Goal: Task Accomplishment & Management: Use online tool/utility

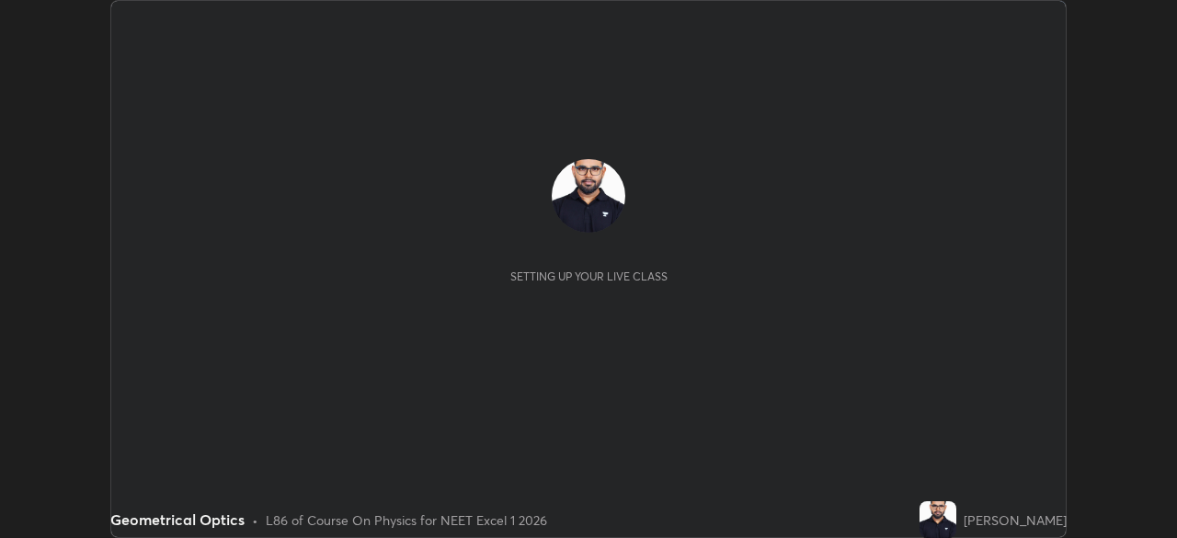
scroll to position [538, 1176]
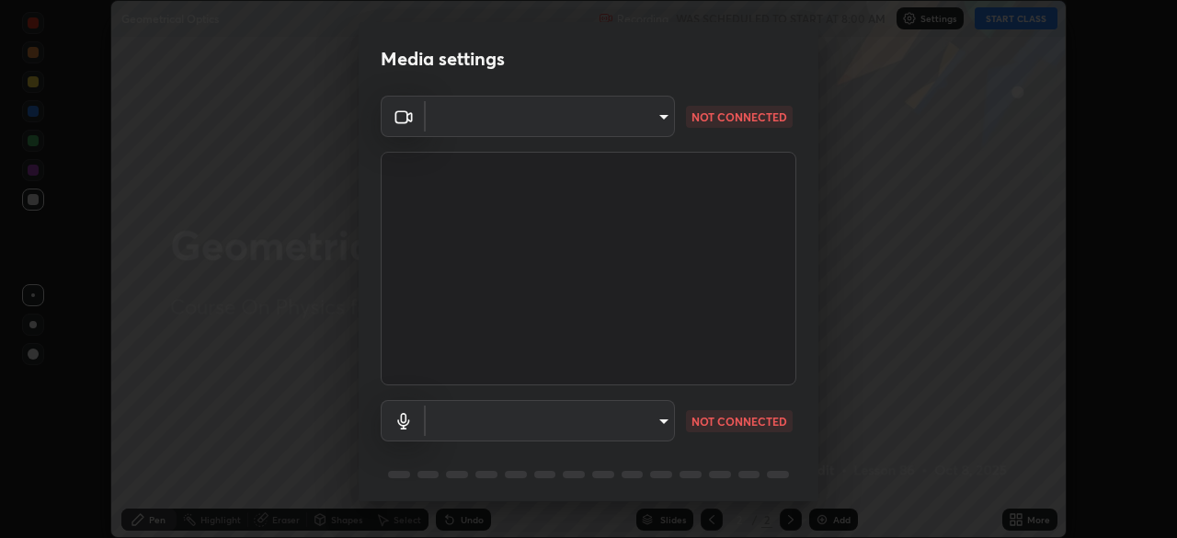
type input "09f294524f3521c037d78ee7cdb71511b6c9344afeed810a356f0d23342d5398"
type input "default"
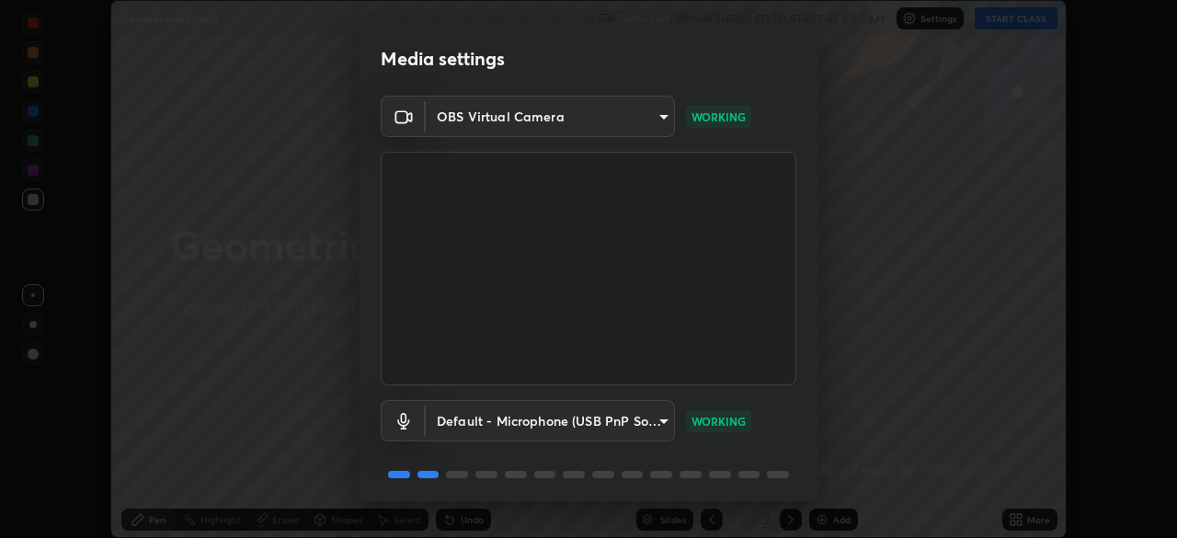
scroll to position [65, 0]
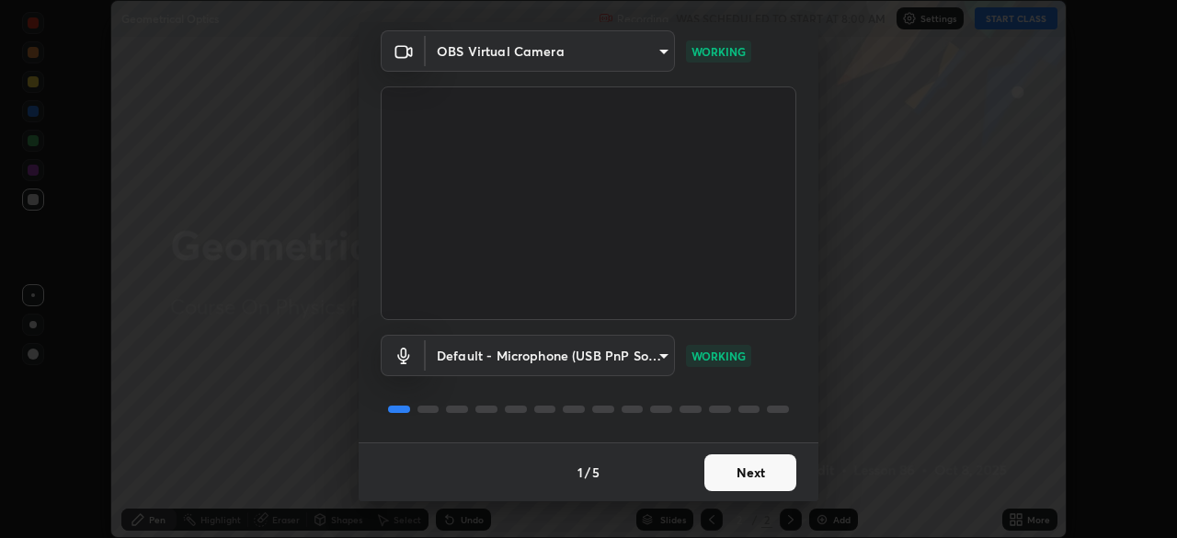
click at [715, 475] on button "Next" at bounding box center [750, 472] width 92 height 37
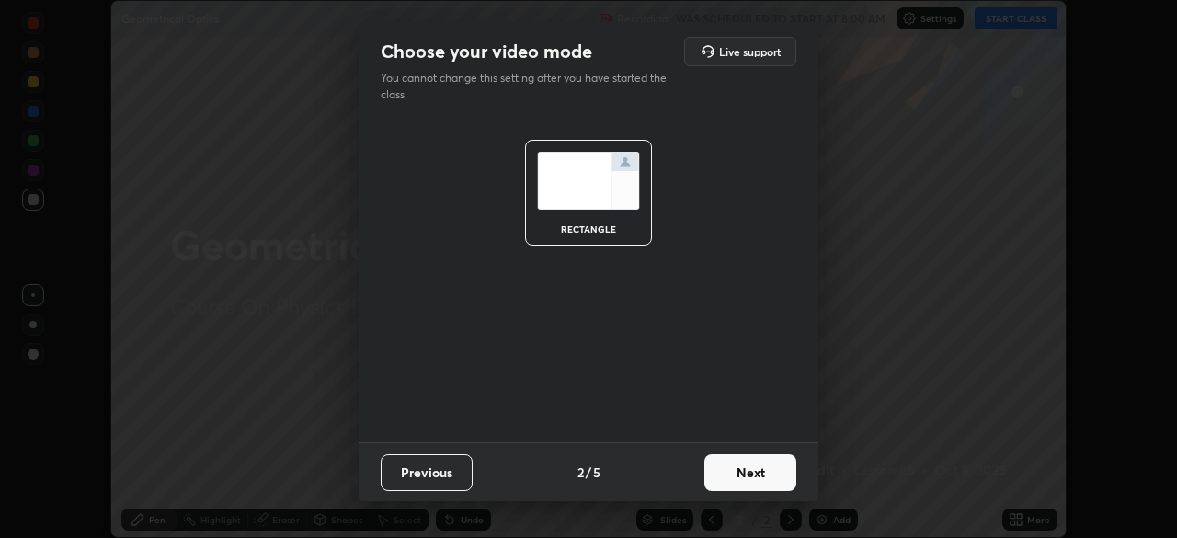
scroll to position [0, 0]
click at [715, 475] on button "Next" at bounding box center [750, 472] width 92 height 37
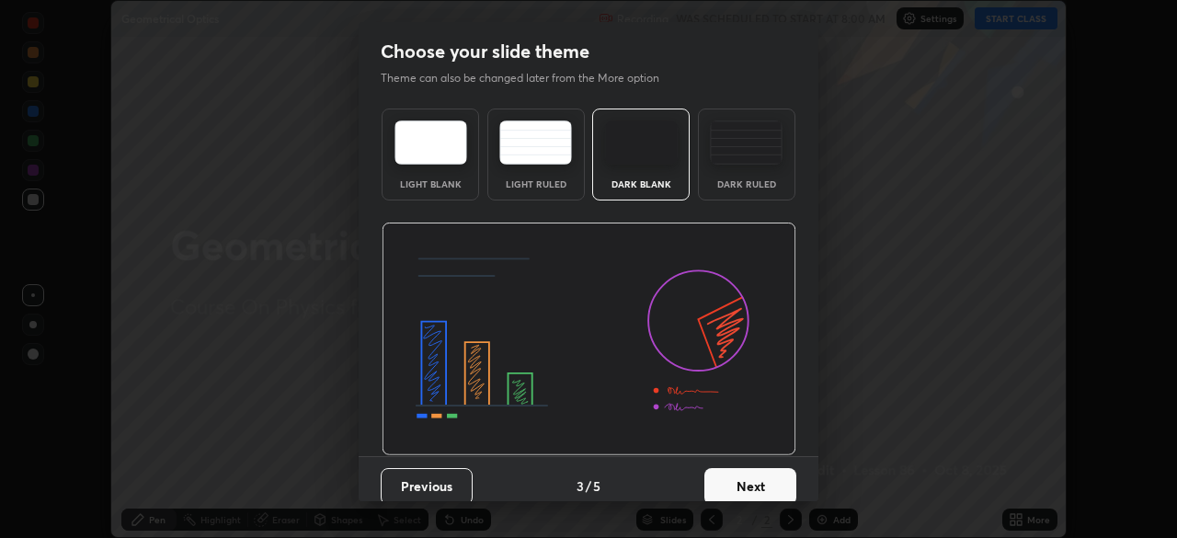
click at [715, 475] on button "Next" at bounding box center [750, 486] width 92 height 37
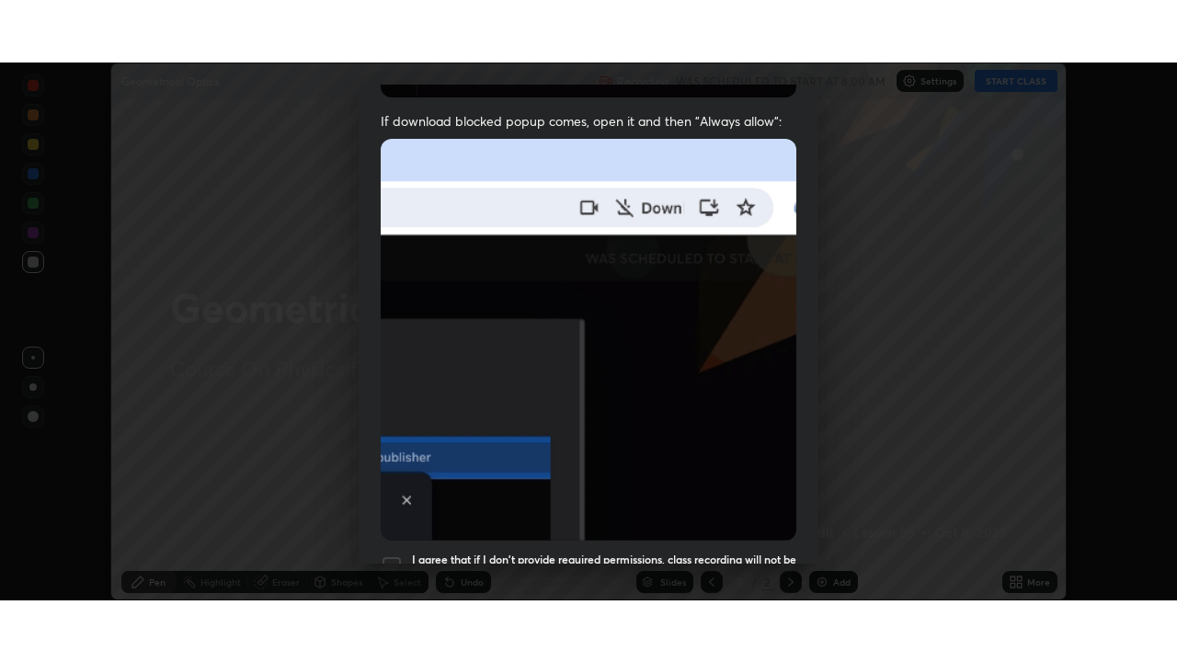
scroll to position [440, 0]
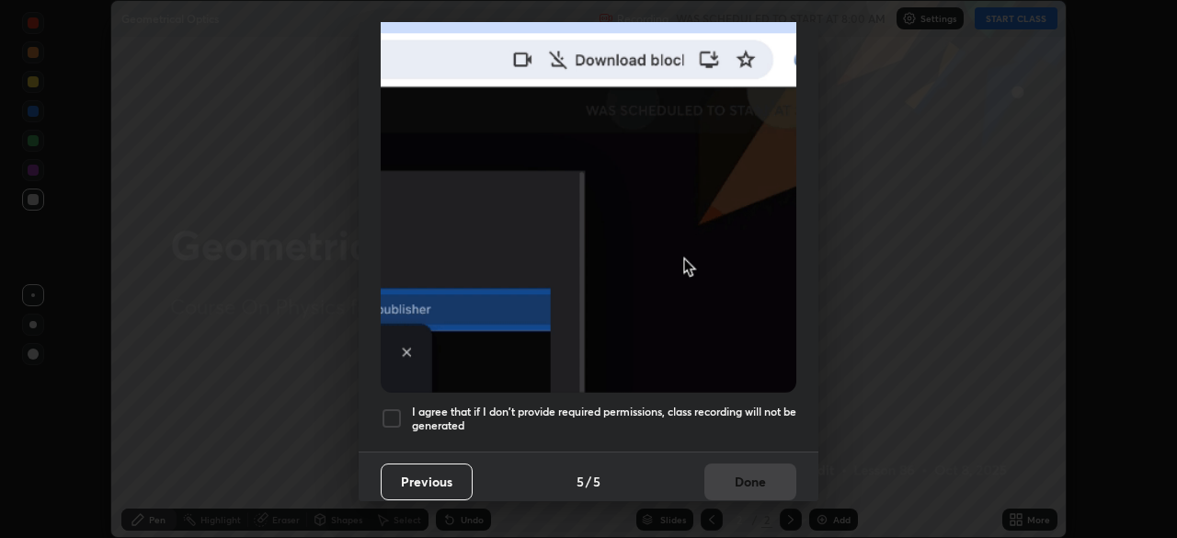
click at [388, 411] on div at bounding box center [392, 418] width 22 height 22
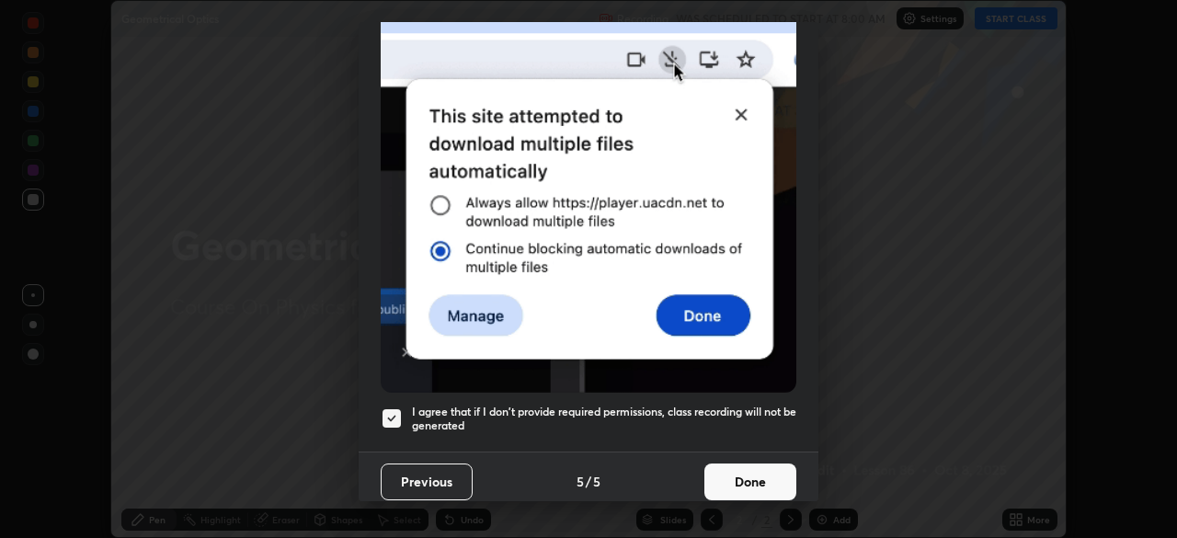
click at [711, 479] on button "Done" at bounding box center [750, 481] width 92 height 37
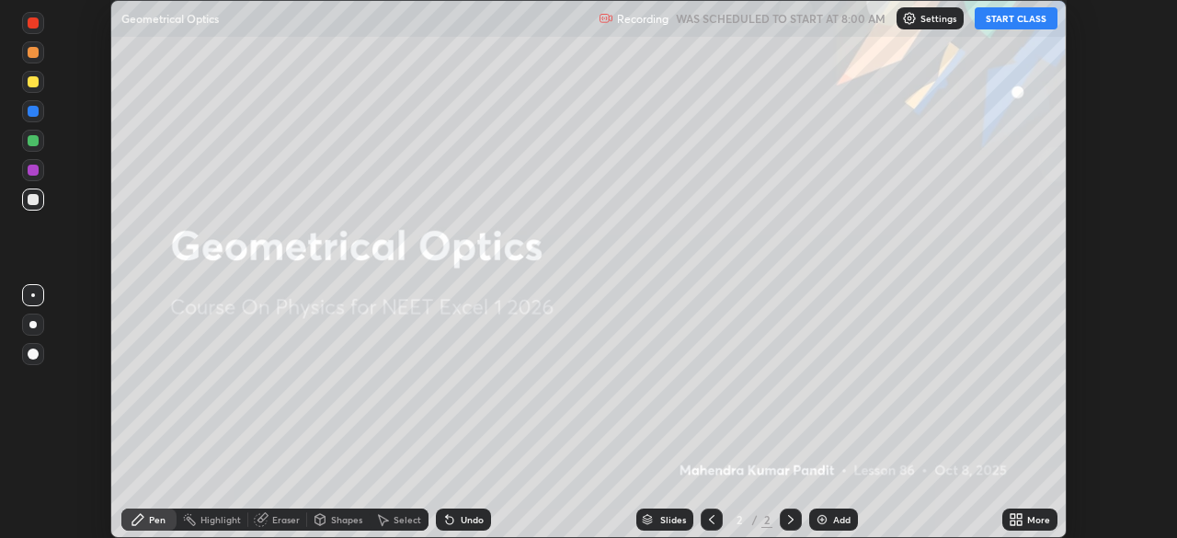
click at [1021, 23] on button "START CLASS" at bounding box center [1015, 18] width 83 height 22
click at [1018, 521] on icon at bounding box center [1019, 522] width 5 height 5
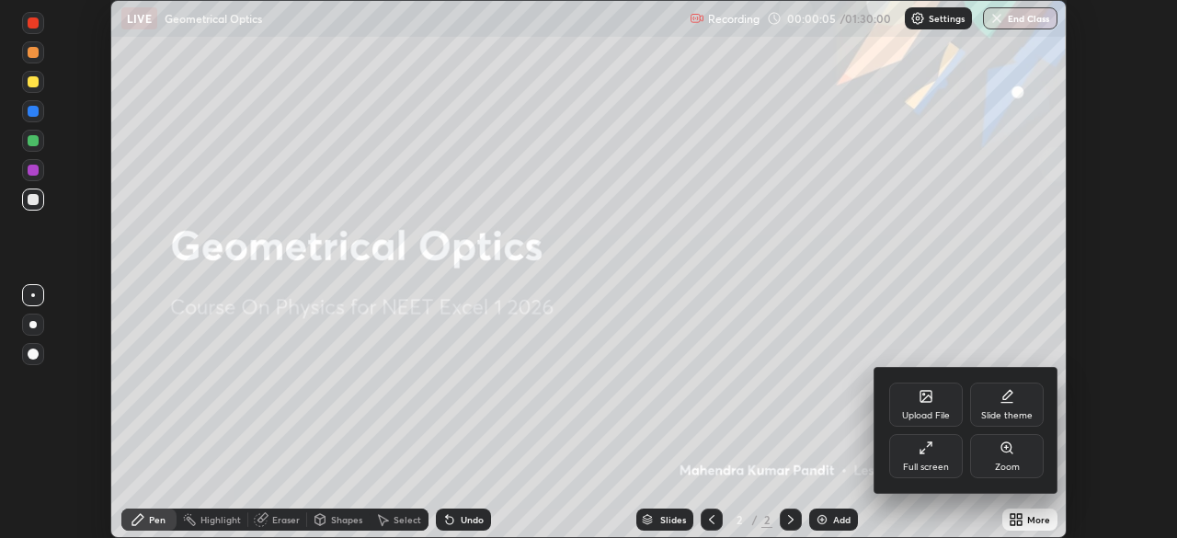
click at [924, 451] on icon at bounding box center [925, 447] width 15 height 15
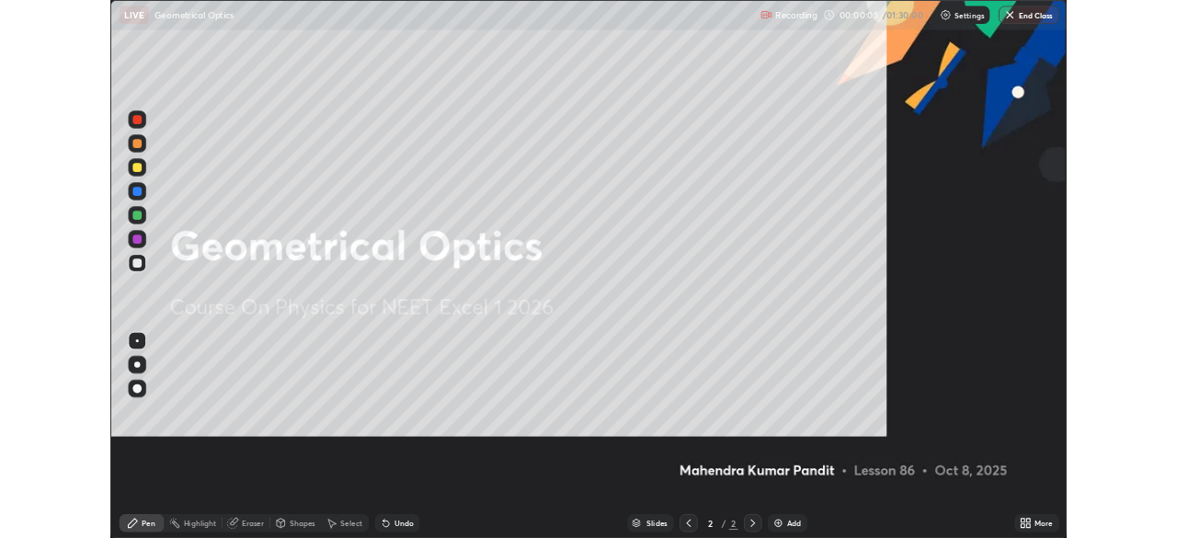
scroll to position [662, 1177]
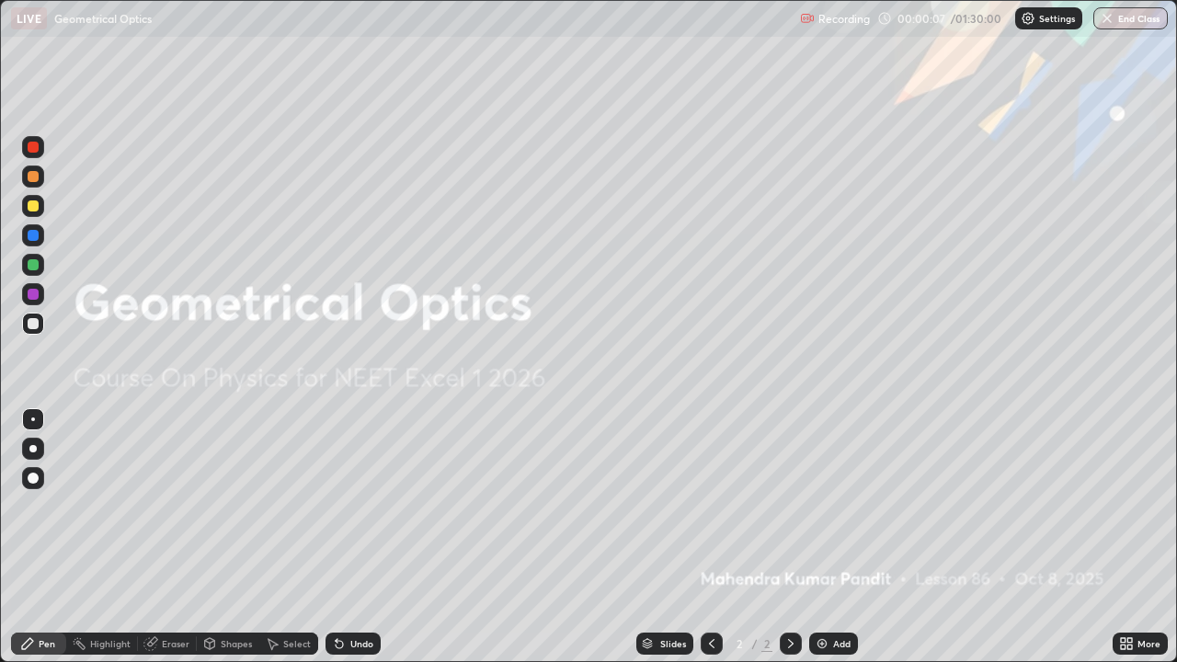
click at [814, 537] on img at bounding box center [821, 643] width 15 height 15
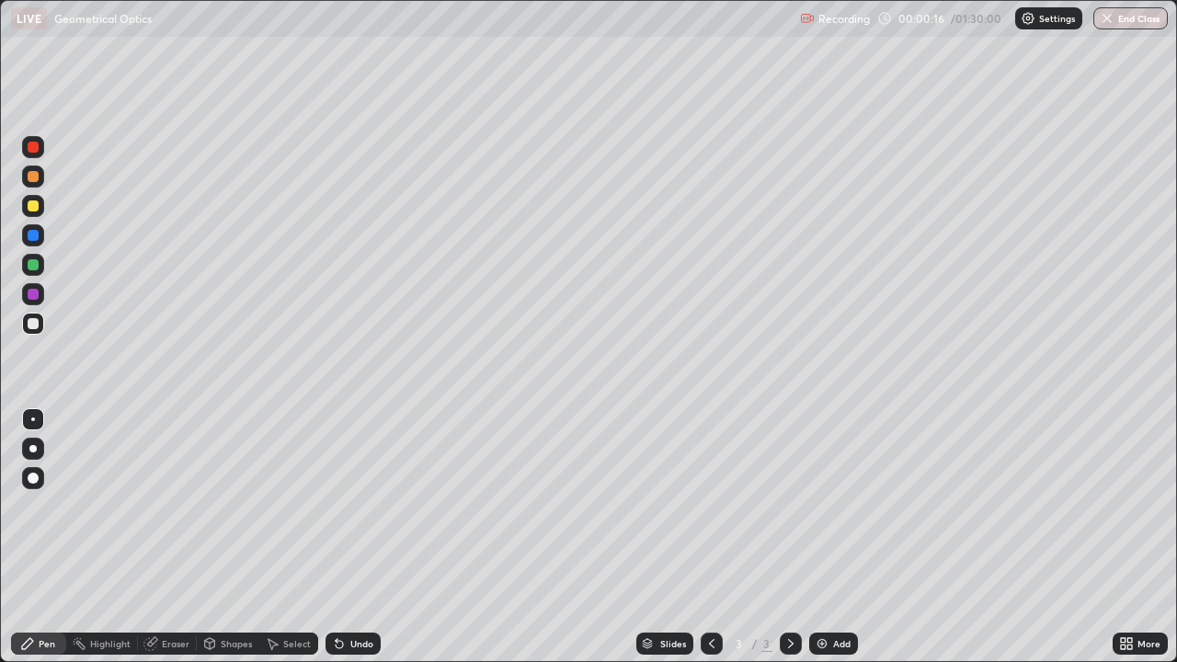
click at [33, 449] on div at bounding box center [32, 448] width 7 height 7
click at [34, 267] on div at bounding box center [33, 264] width 11 height 11
click at [33, 420] on div at bounding box center [33, 419] width 4 height 4
click at [32, 328] on div at bounding box center [33, 323] width 11 height 11
click at [159, 537] on div "Eraser" at bounding box center [167, 643] width 59 height 22
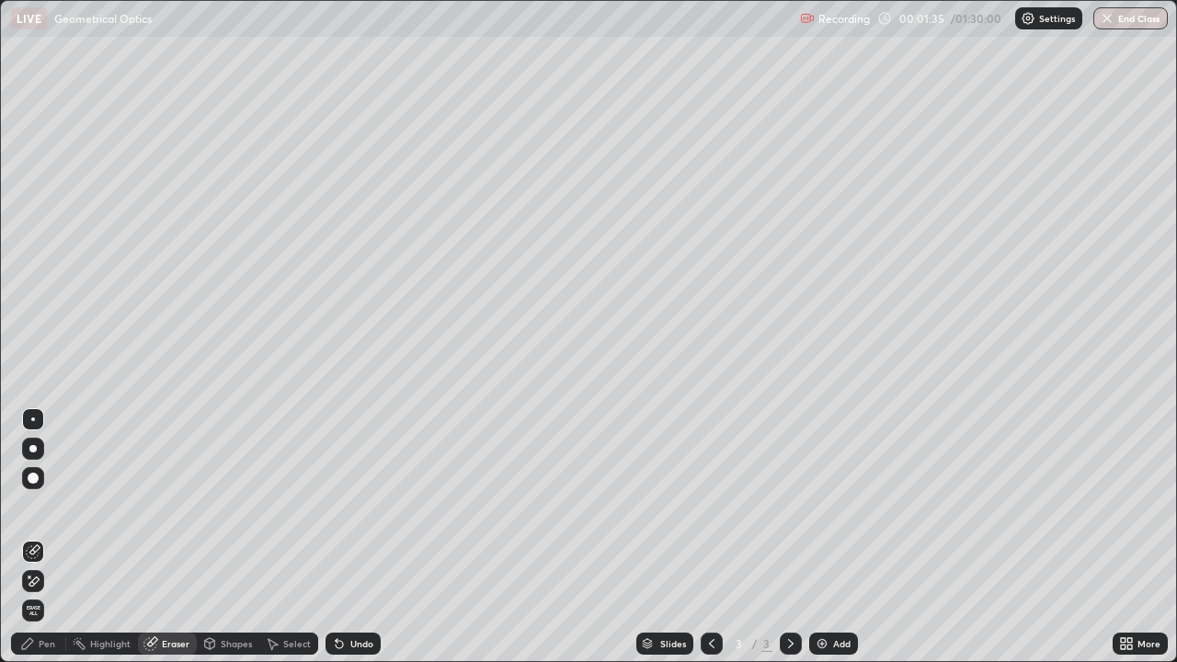
click at [45, 537] on div "Pen" at bounding box center [47, 643] width 17 height 9
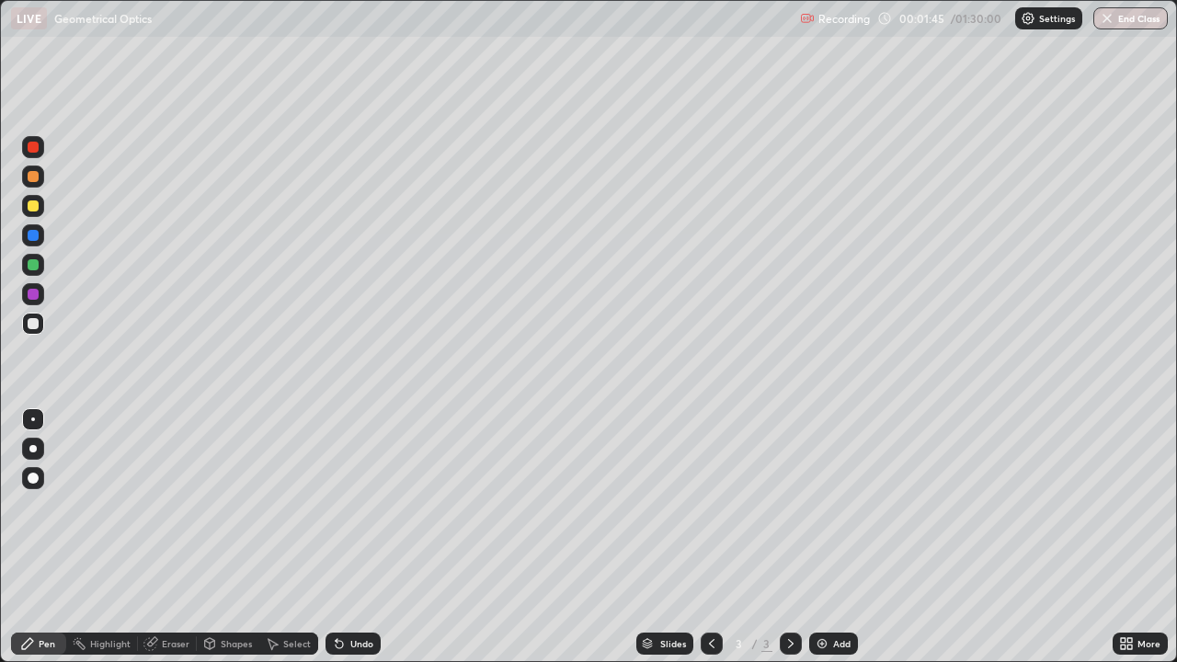
click at [33, 295] on div at bounding box center [33, 294] width 11 height 11
click at [37, 268] on div at bounding box center [33, 264] width 11 height 11
click at [234, 537] on div "Shapes" at bounding box center [236, 643] width 31 height 9
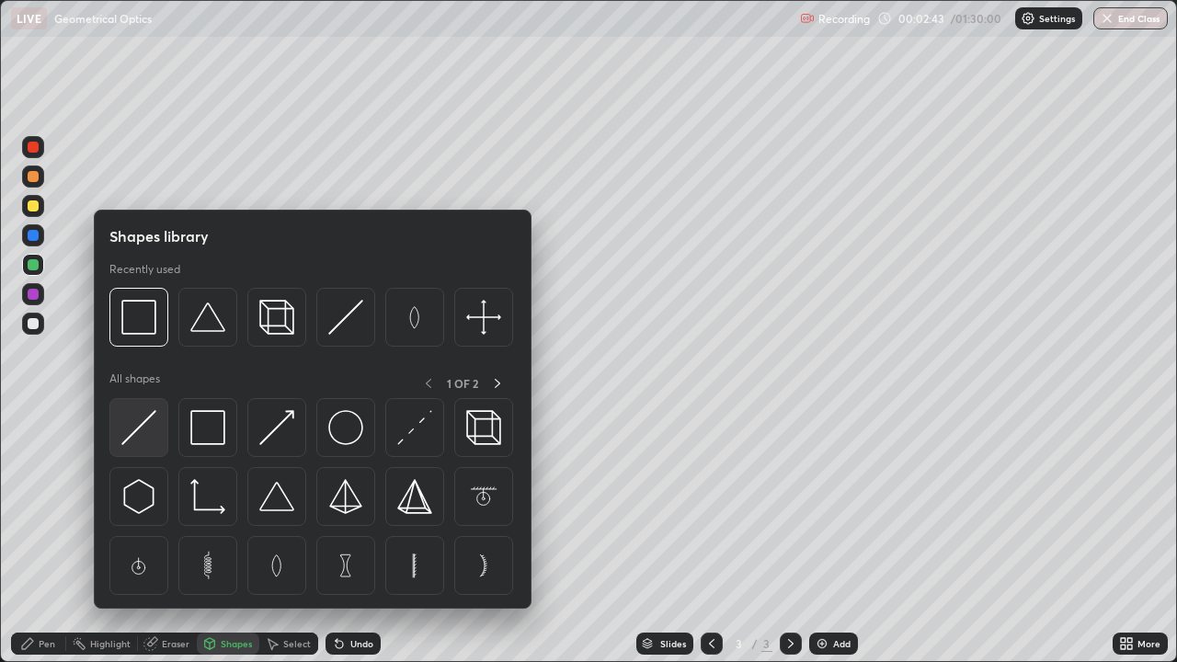
click at [134, 436] on img at bounding box center [138, 427] width 35 height 35
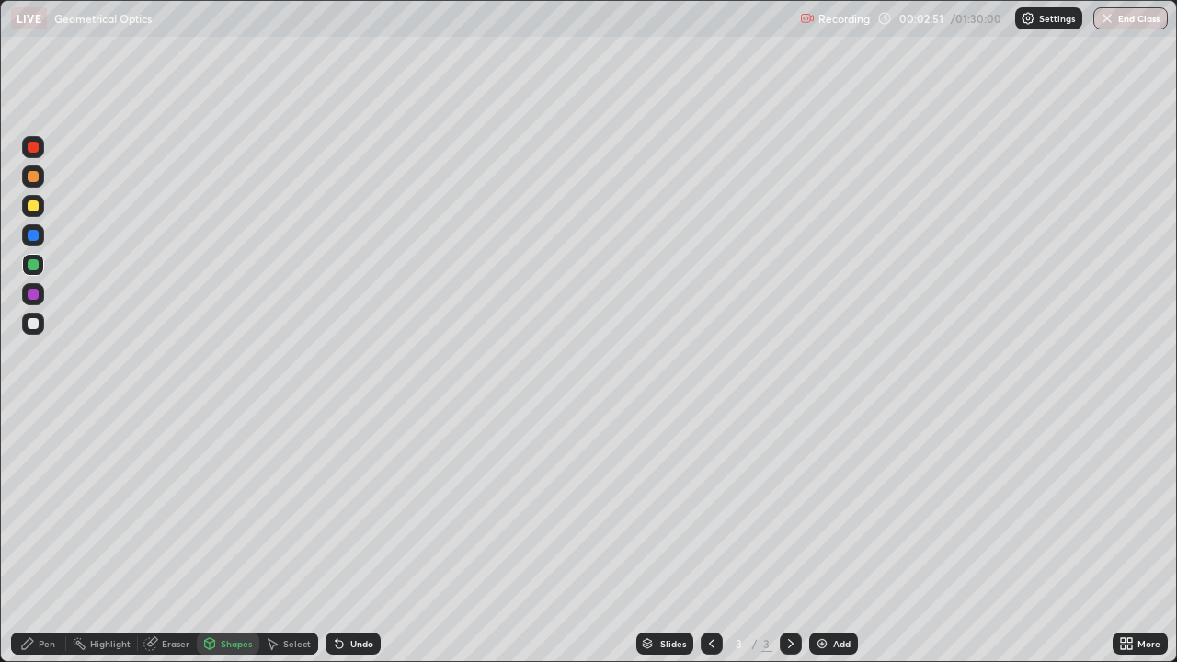
click at [33, 325] on div at bounding box center [33, 323] width 11 height 11
click at [48, 537] on div "Pen" at bounding box center [47, 643] width 17 height 9
click at [346, 537] on div "Undo" at bounding box center [352, 643] width 55 height 22
click at [350, 537] on div "Undo" at bounding box center [352, 643] width 55 height 22
click at [352, 537] on div "Undo" at bounding box center [352, 643] width 55 height 22
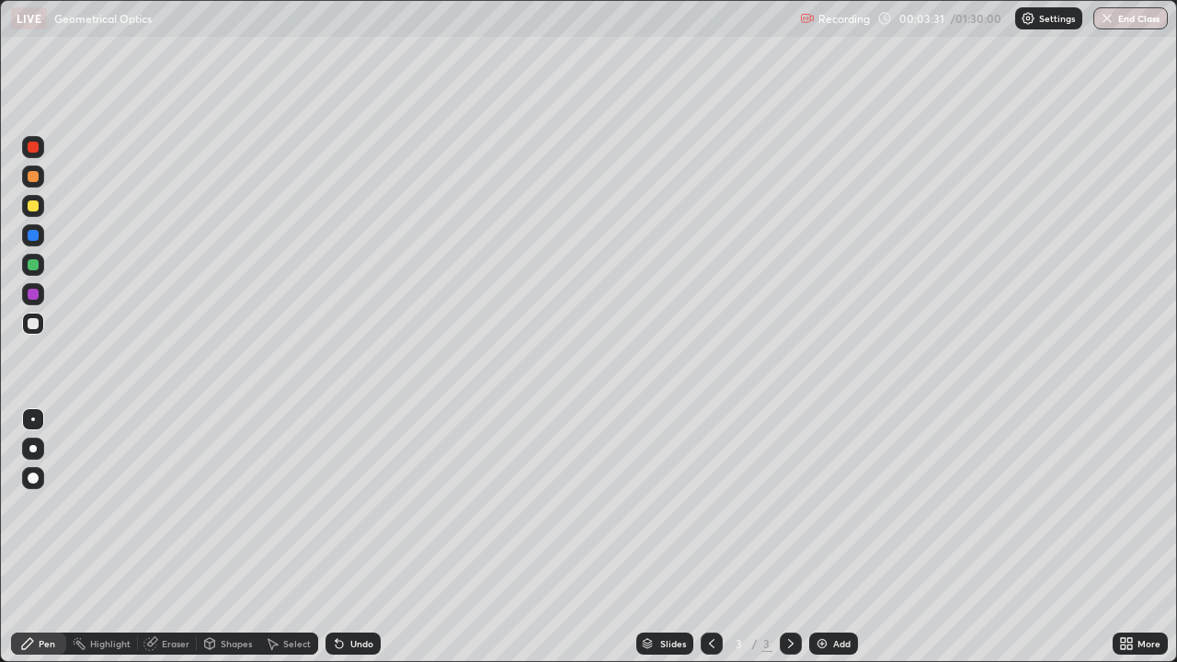
click at [339, 537] on icon at bounding box center [338, 644] width 7 height 7
click at [174, 537] on div "Eraser" at bounding box center [176, 643] width 28 height 9
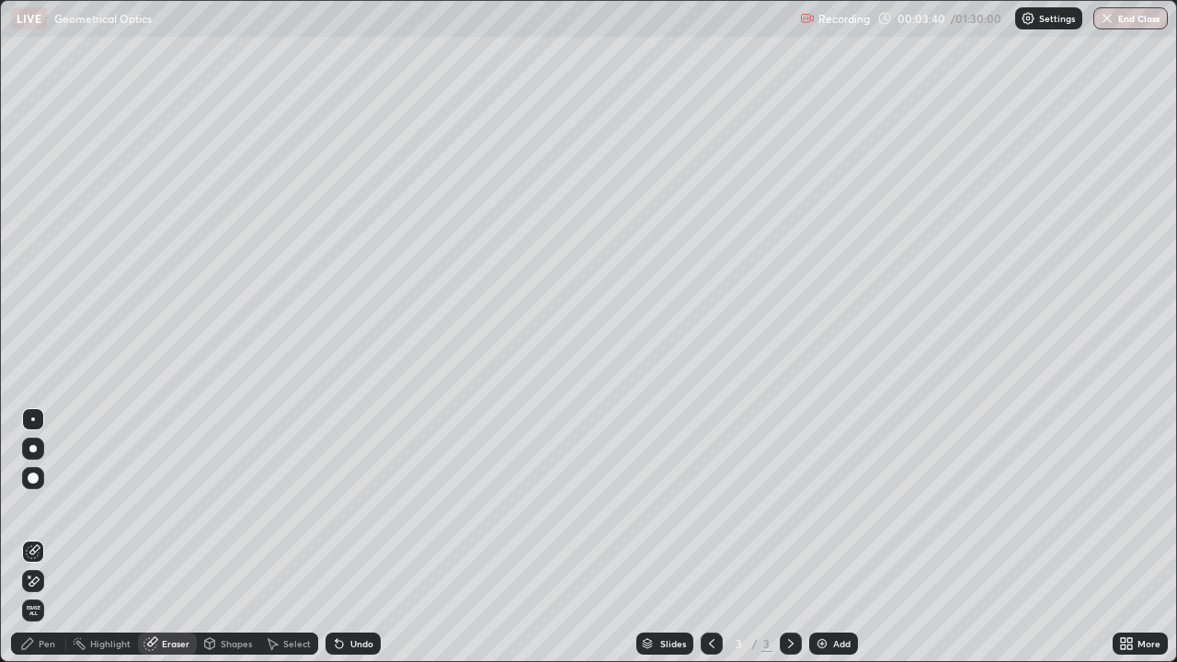
click at [47, 537] on div "Pen" at bounding box center [38, 643] width 55 height 22
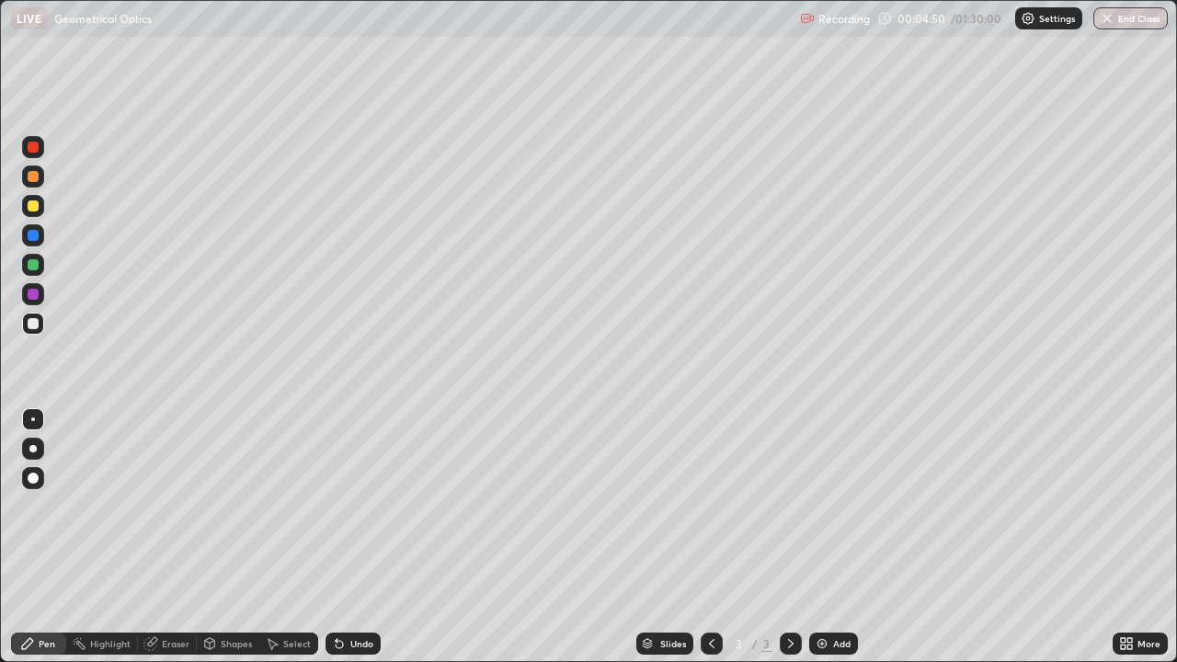
click at [176, 537] on div "Eraser" at bounding box center [167, 643] width 59 height 22
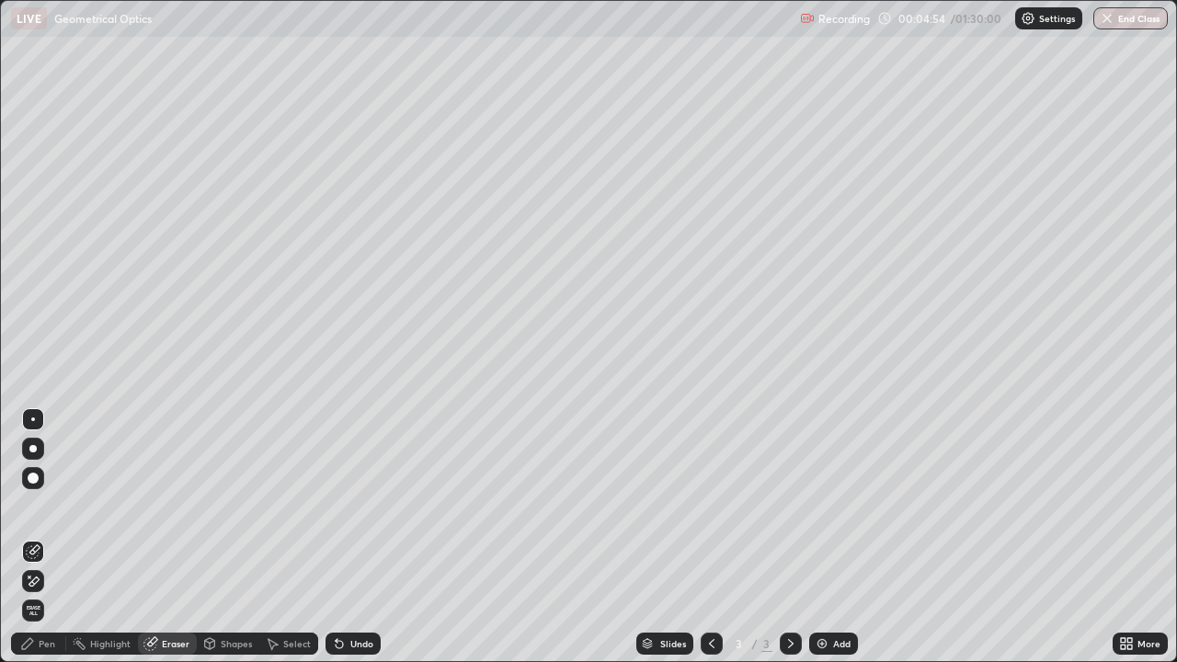
click at [48, 537] on div "Pen" at bounding box center [47, 643] width 17 height 9
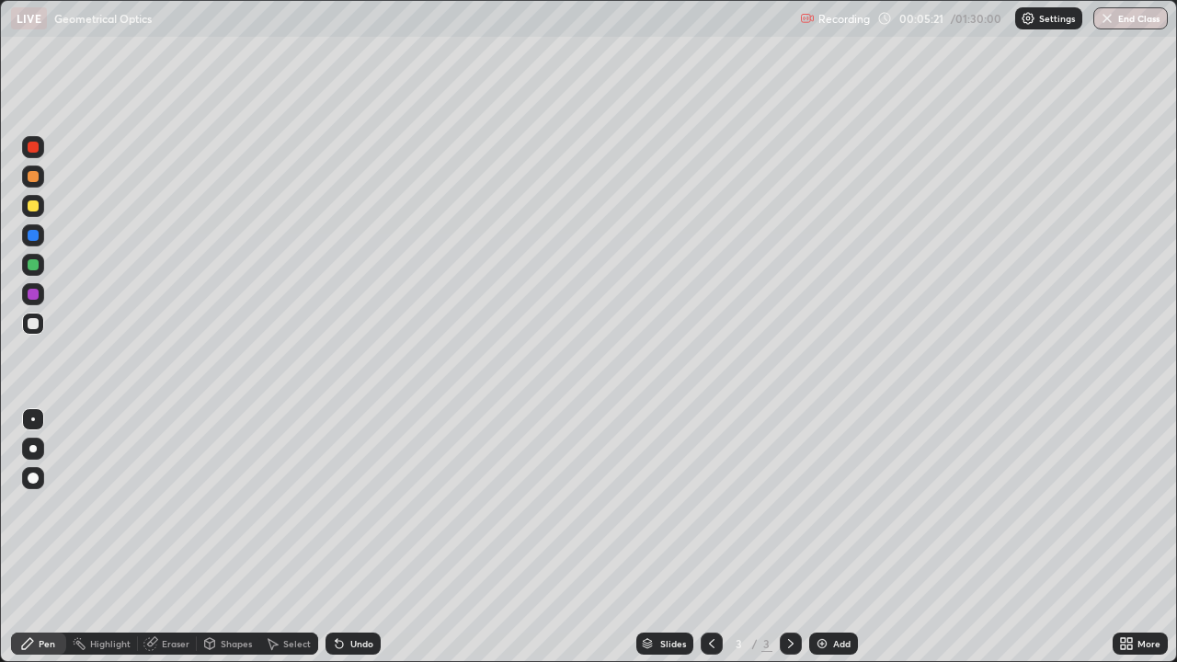
click at [165, 537] on div "Eraser" at bounding box center [176, 643] width 28 height 9
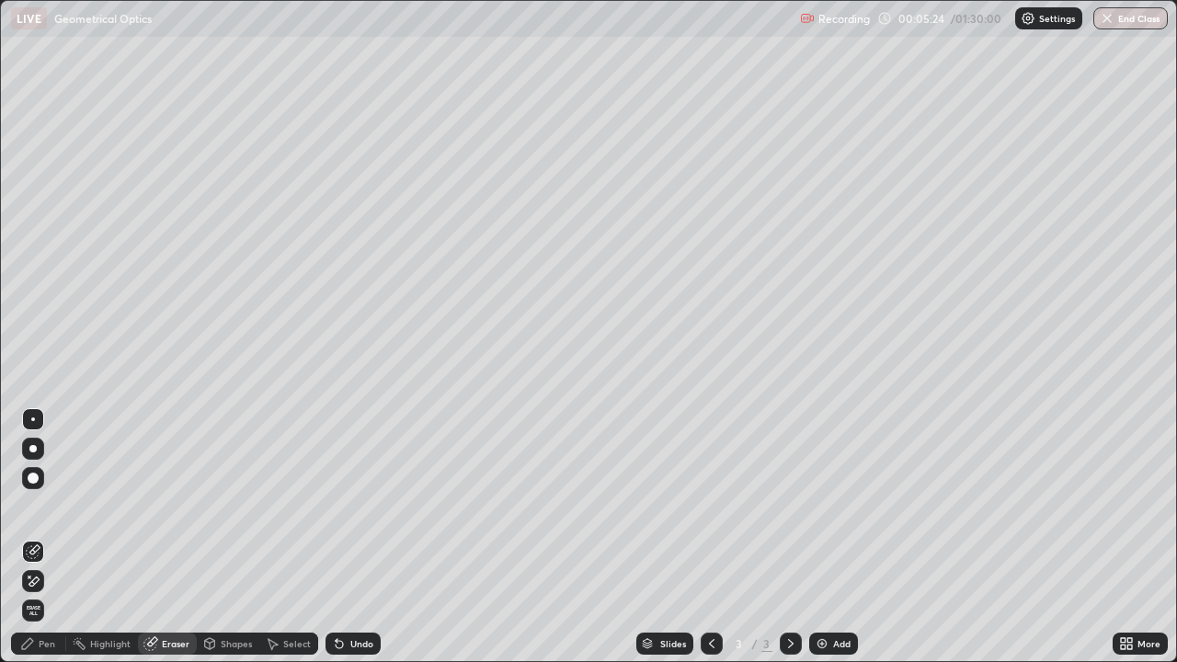
click at [43, 537] on div "Pen" at bounding box center [47, 643] width 17 height 9
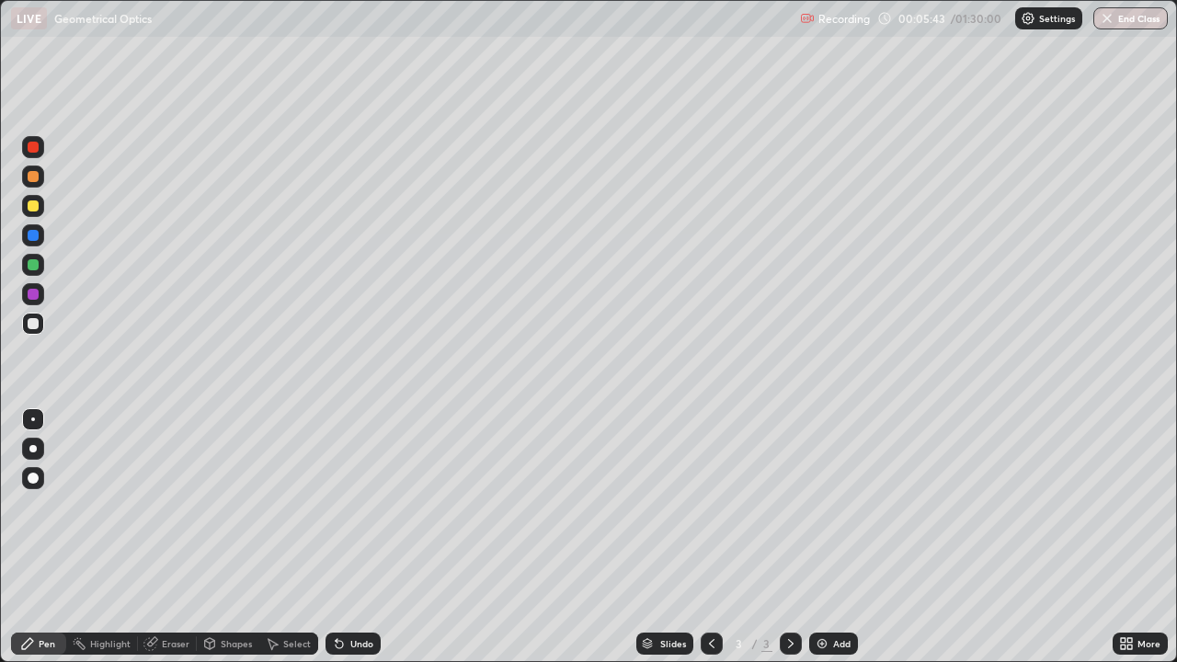
click at [172, 537] on div "Eraser" at bounding box center [176, 643] width 28 height 9
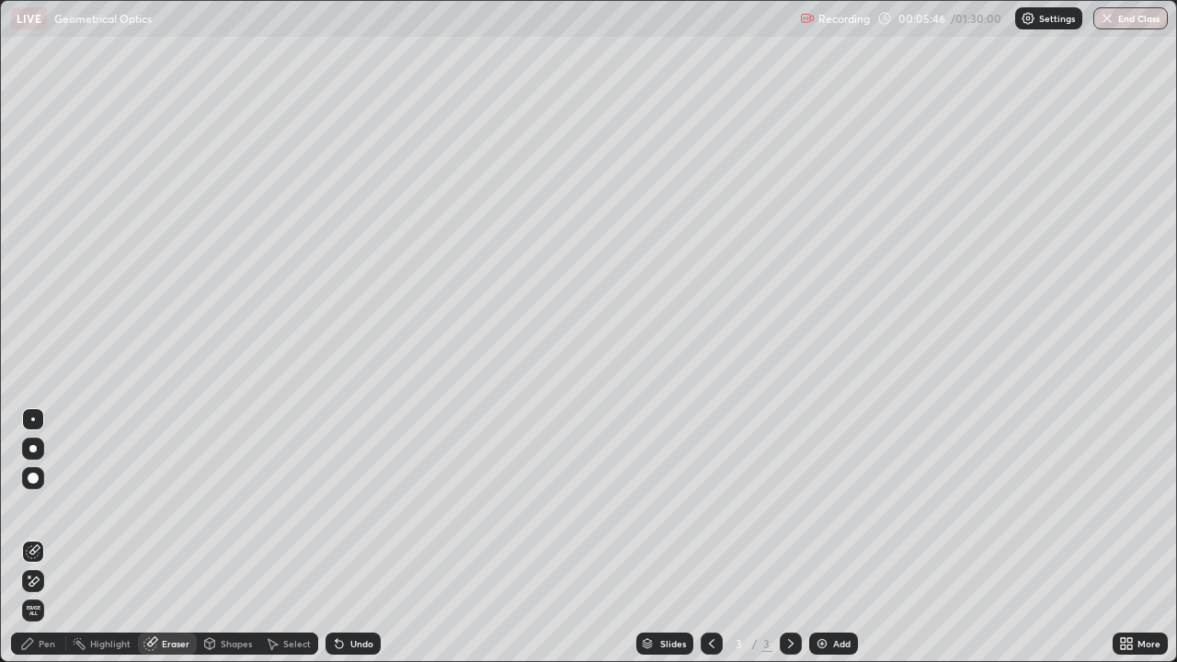
click at [49, 537] on div "Pen" at bounding box center [38, 643] width 55 height 22
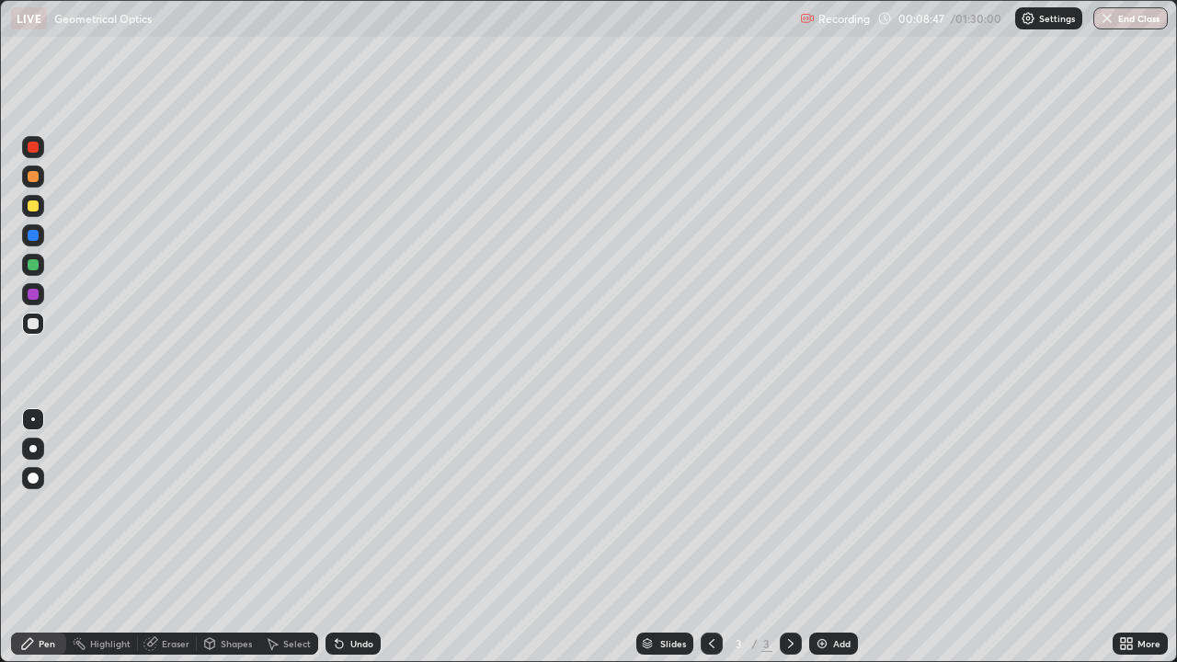
click at [336, 537] on icon at bounding box center [338, 644] width 7 height 7
click at [163, 537] on div "Eraser" at bounding box center [176, 643] width 28 height 9
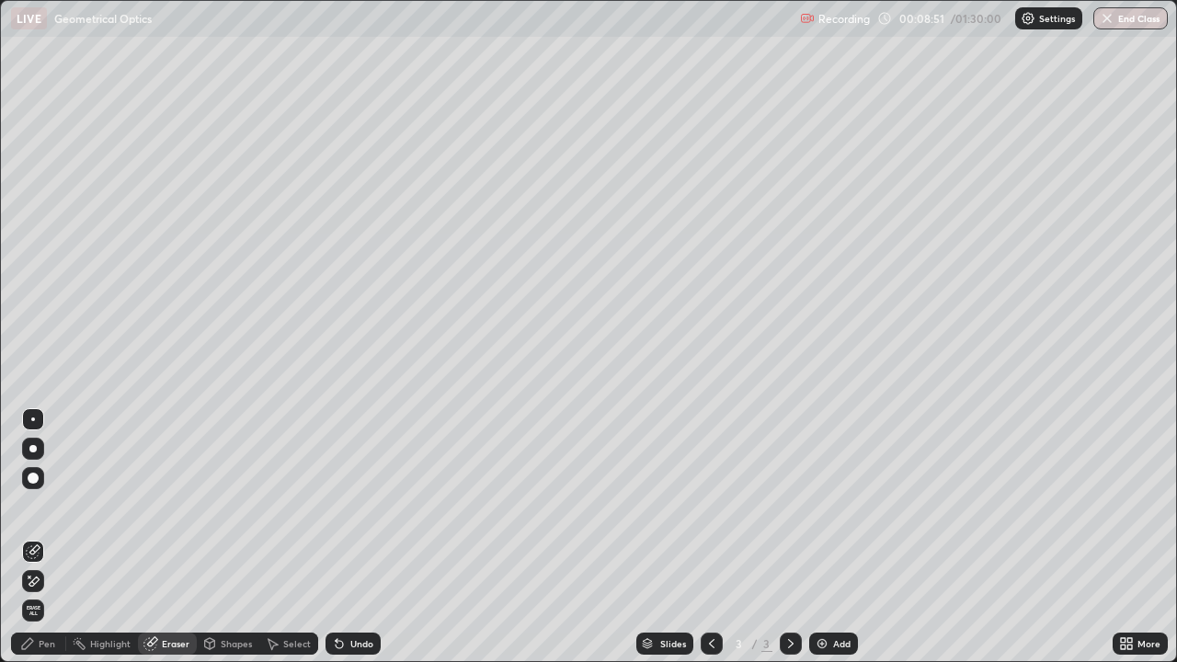
click at [46, 537] on div "Pen" at bounding box center [47, 643] width 17 height 9
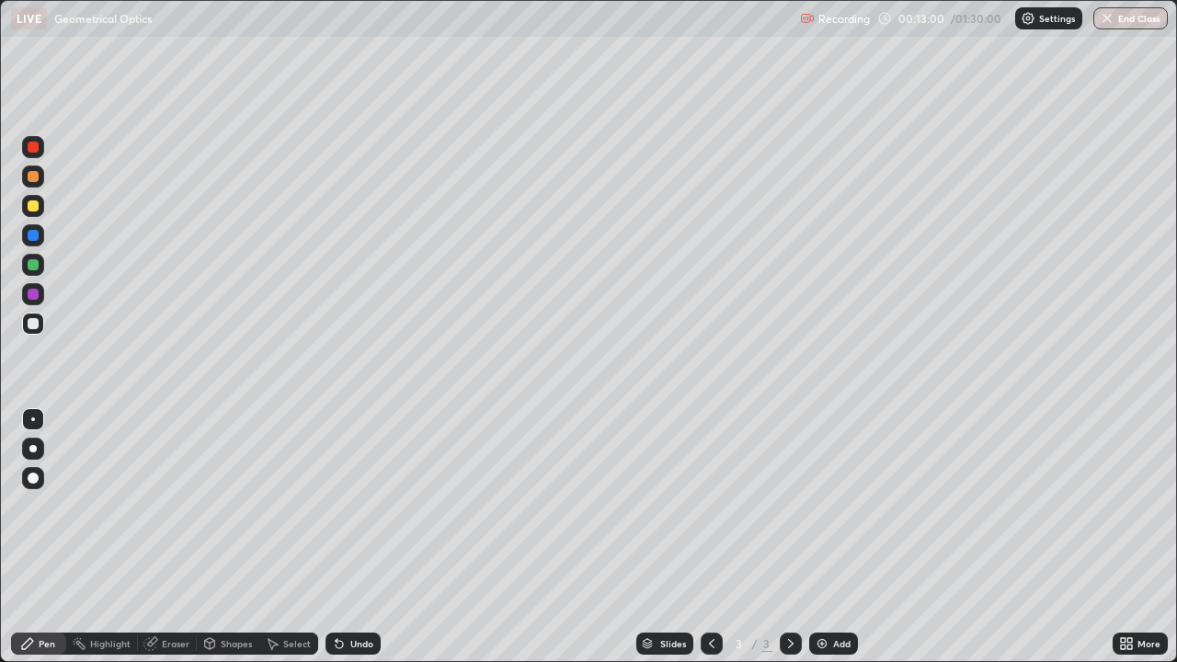
click at [30, 236] on div at bounding box center [33, 235] width 11 height 11
click at [34, 297] on div at bounding box center [33, 294] width 11 height 11
click at [31, 327] on div at bounding box center [33, 323] width 11 height 11
click at [33, 267] on div at bounding box center [33, 264] width 11 height 11
click at [34, 293] on div at bounding box center [33, 294] width 11 height 11
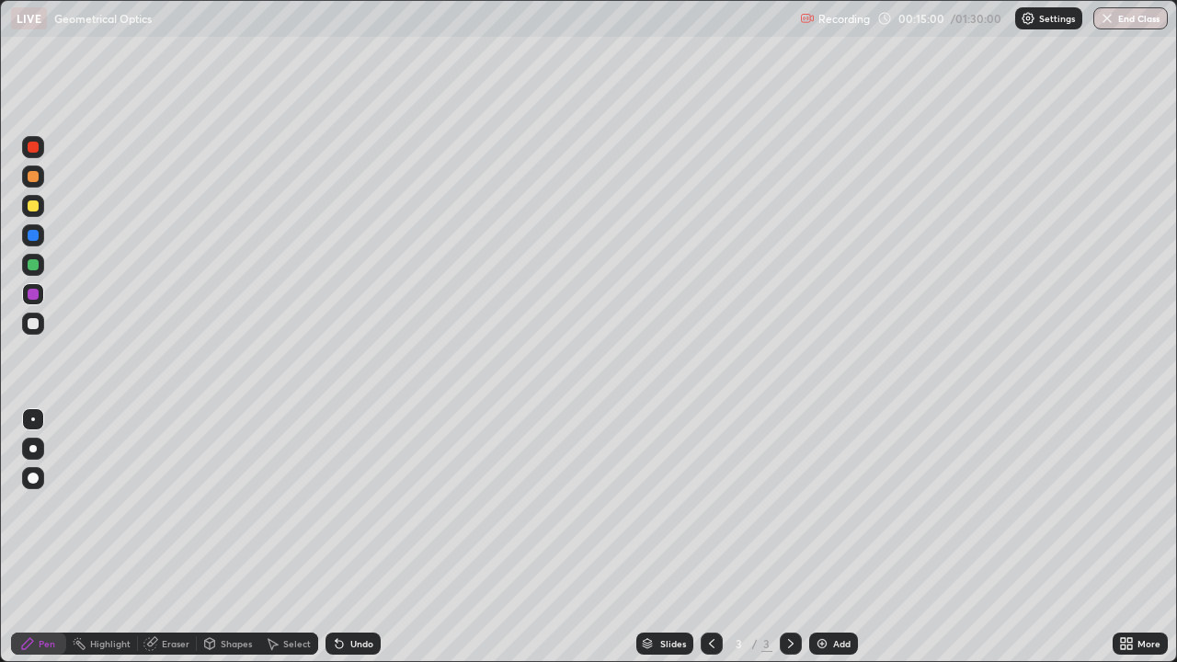
click at [346, 537] on div "Undo" at bounding box center [352, 643] width 55 height 22
click at [345, 537] on div "Undo" at bounding box center [352, 643] width 55 height 22
click at [158, 537] on div "Eraser" at bounding box center [167, 643] width 59 height 22
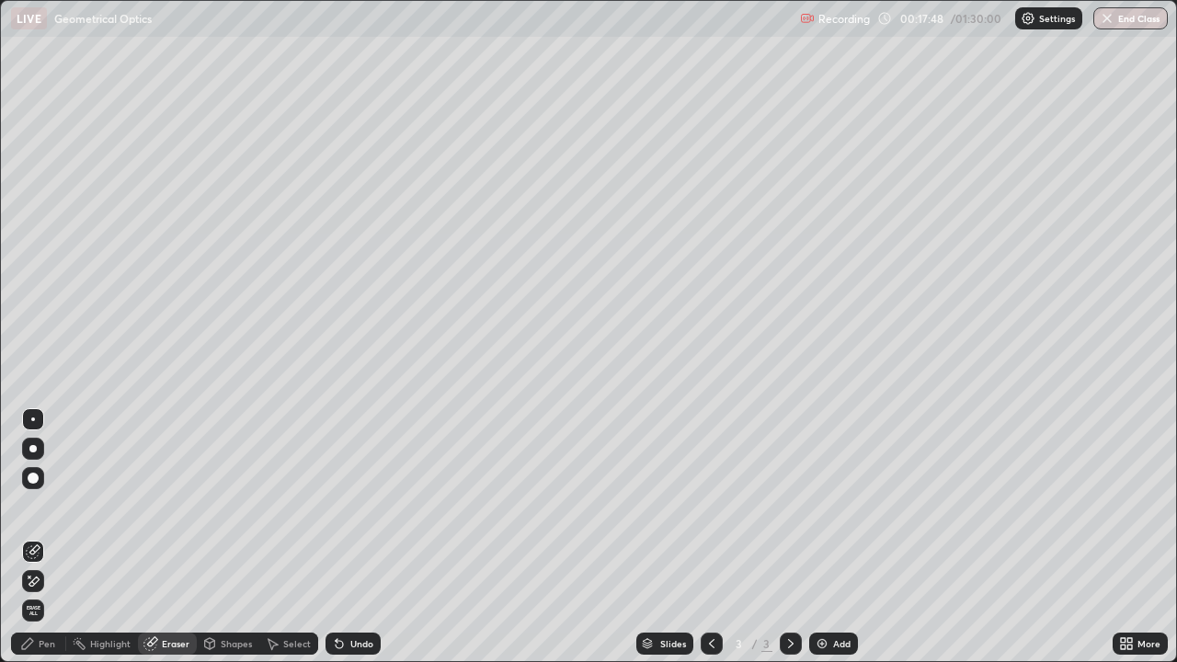
click at [47, 537] on div "Pen" at bounding box center [47, 643] width 17 height 9
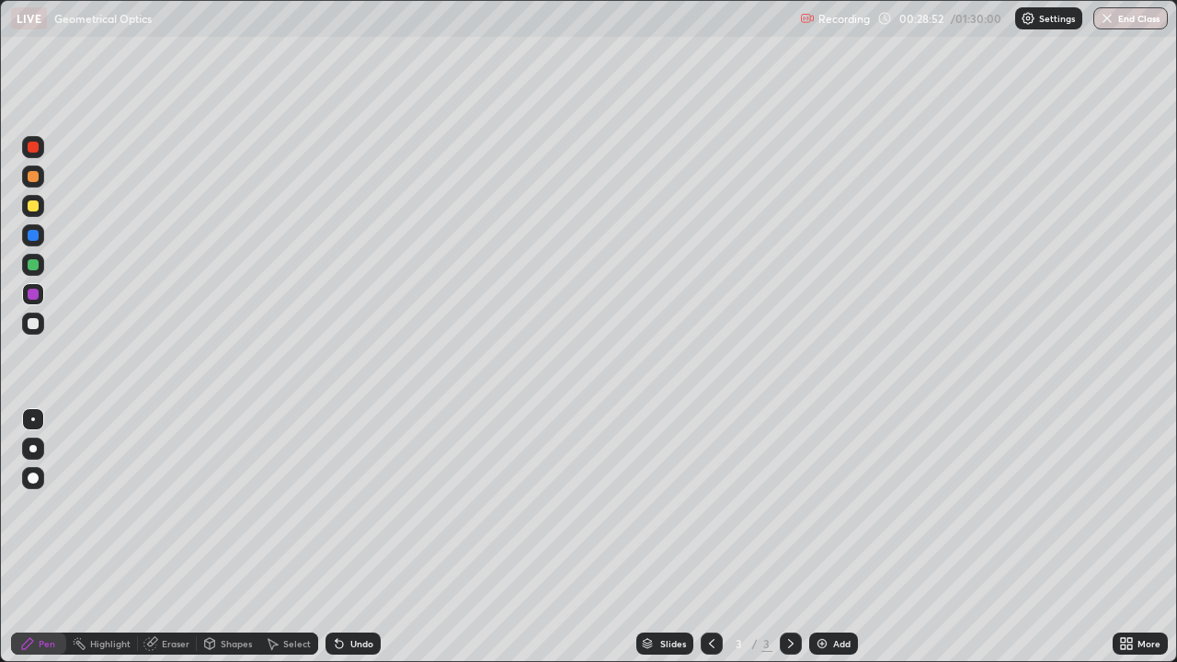
click at [814, 537] on img at bounding box center [821, 643] width 15 height 15
click at [32, 210] on div at bounding box center [33, 205] width 11 height 11
click at [358, 537] on div "Undo" at bounding box center [361, 643] width 23 height 9
click at [37, 297] on div at bounding box center [33, 294] width 11 height 11
click at [358, 537] on div "Undo" at bounding box center [361, 643] width 23 height 9
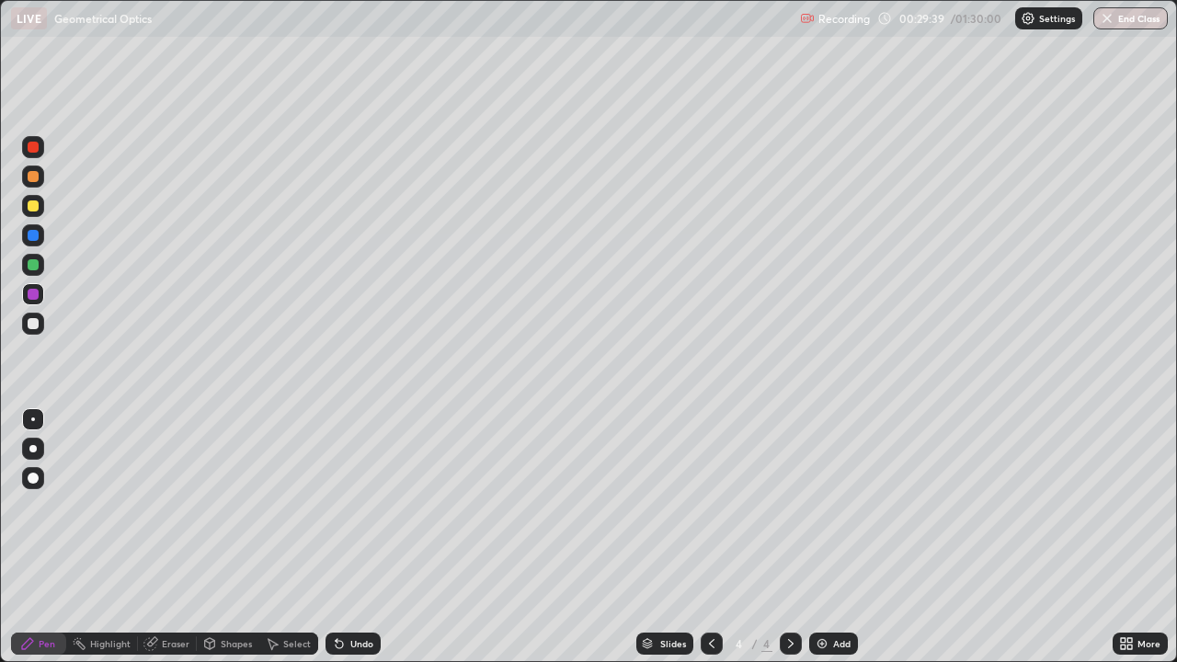
click at [218, 537] on div "Shapes" at bounding box center [228, 643] width 63 height 22
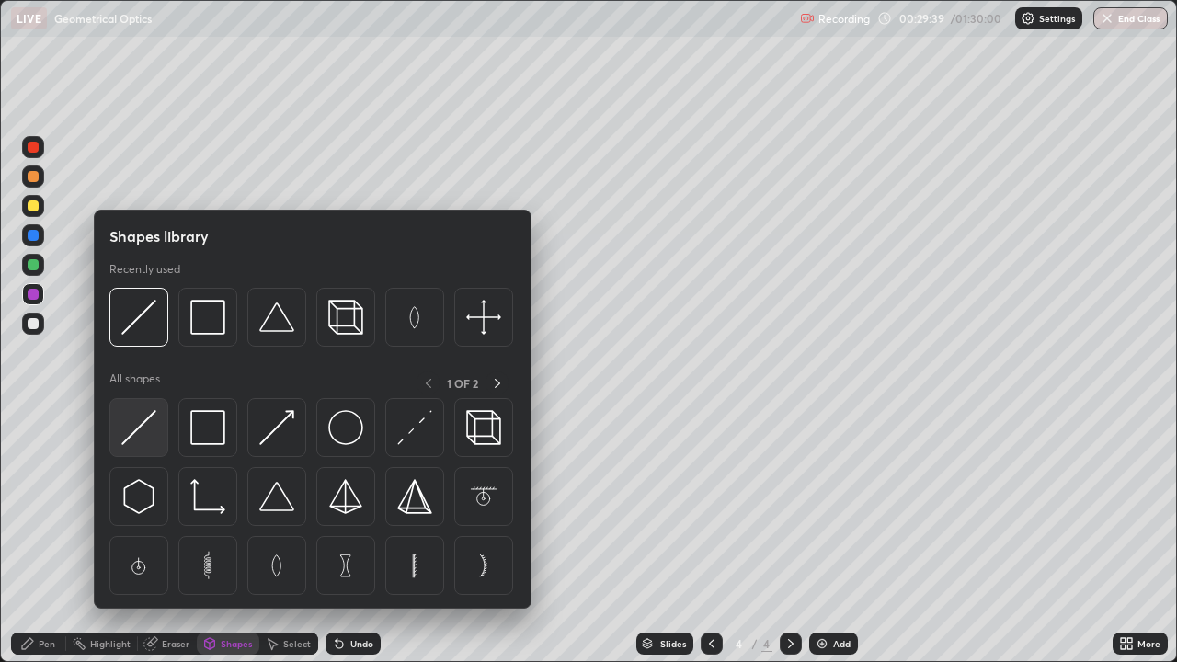
click at [134, 436] on img at bounding box center [138, 427] width 35 height 35
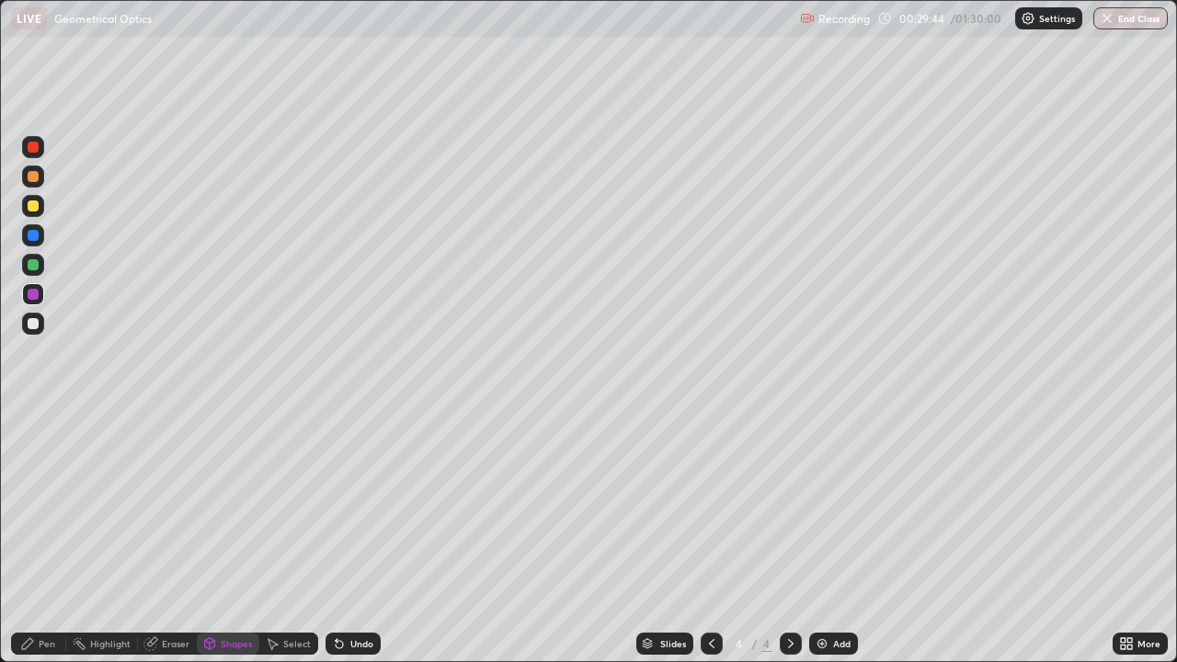
click at [51, 537] on div "Pen" at bounding box center [47, 643] width 17 height 9
click at [353, 537] on div "Undo" at bounding box center [361, 643] width 23 height 9
click at [346, 537] on div "Undo" at bounding box center [352, 643] width 55 height 22
click at [336, 537] on icon at bounding box center [338, 644] width 7 height 7
click at [33, 209] on div at bounding box center [33, 205] width 11 height 11
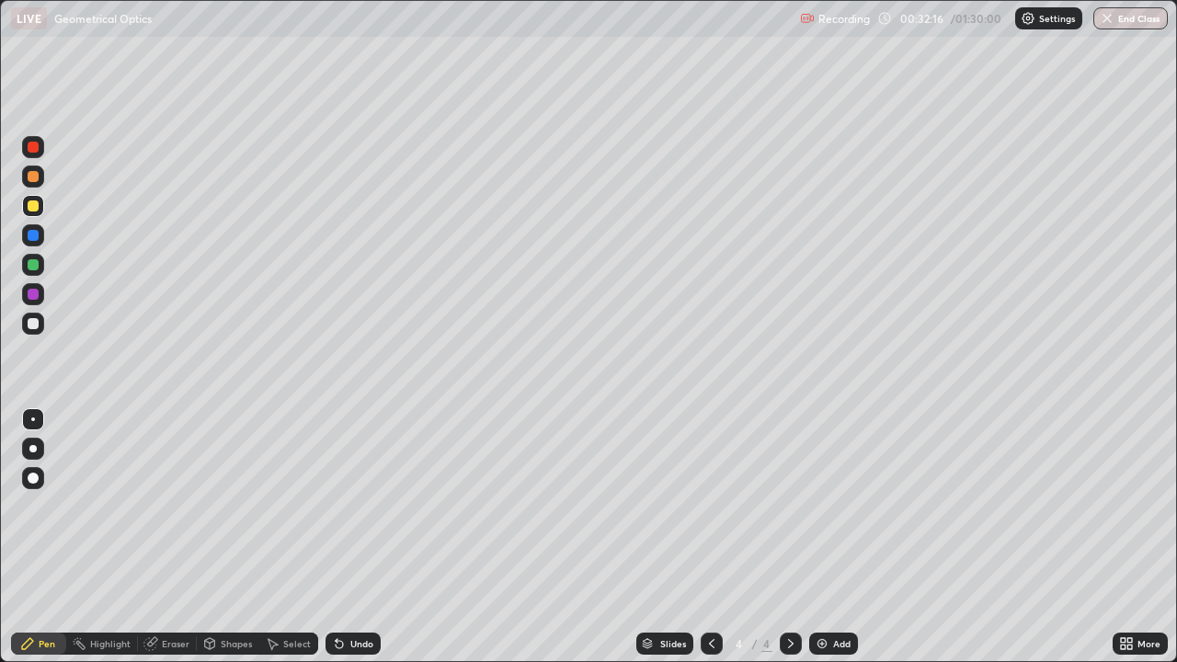
click at [35, 268] on div at bounding box center [33, 264] width 11 height 11
click at [356, 537] on div "Undo" at bounding box center [361, 643] width 23 height 9
click at [154, 537] on icon at bounding box center [150, 644] width 12 height 12
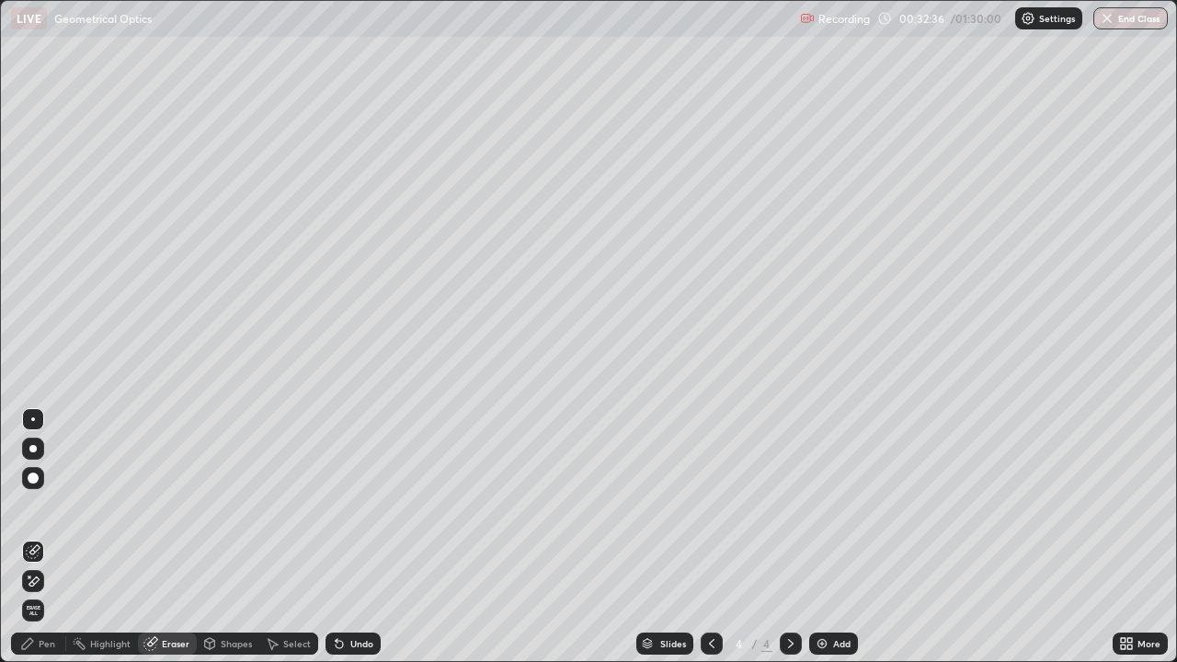
click at [52, 537] on div "Pen" at bounding box center [47, 643] width 17 height 9
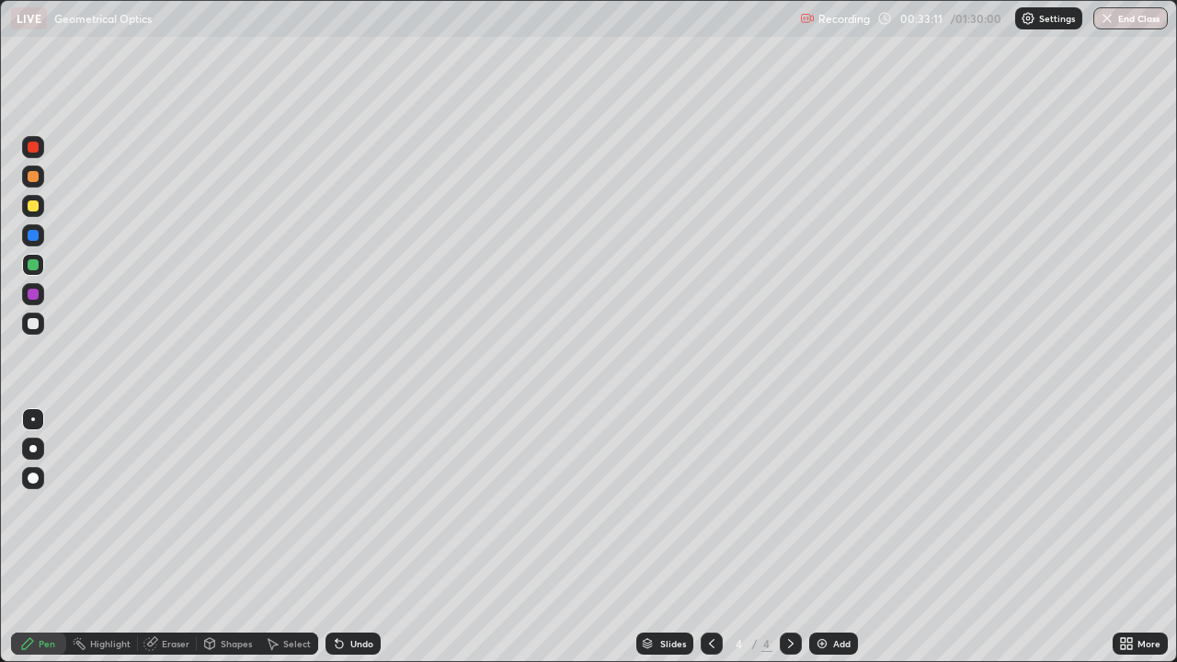
click at [165, 537] on div "Eraser" at bounding box center [176, 643] width 28 height 9
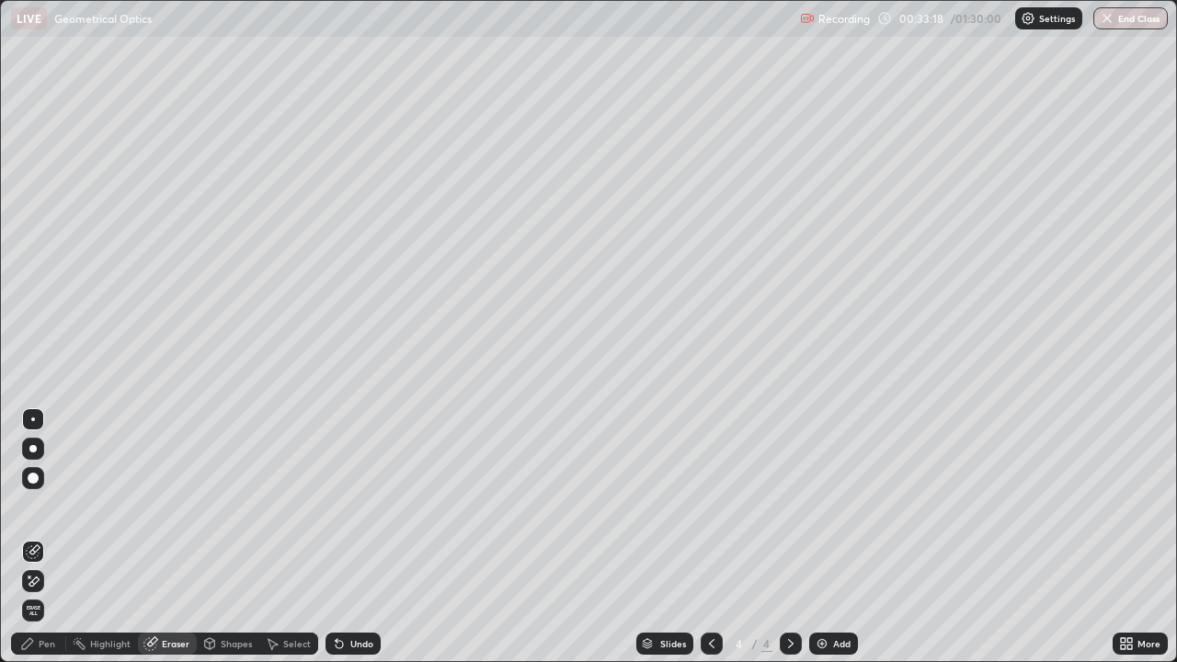
click at [43, 537] on div "Pen" at bounding box center [38, 643] width 55 height 22
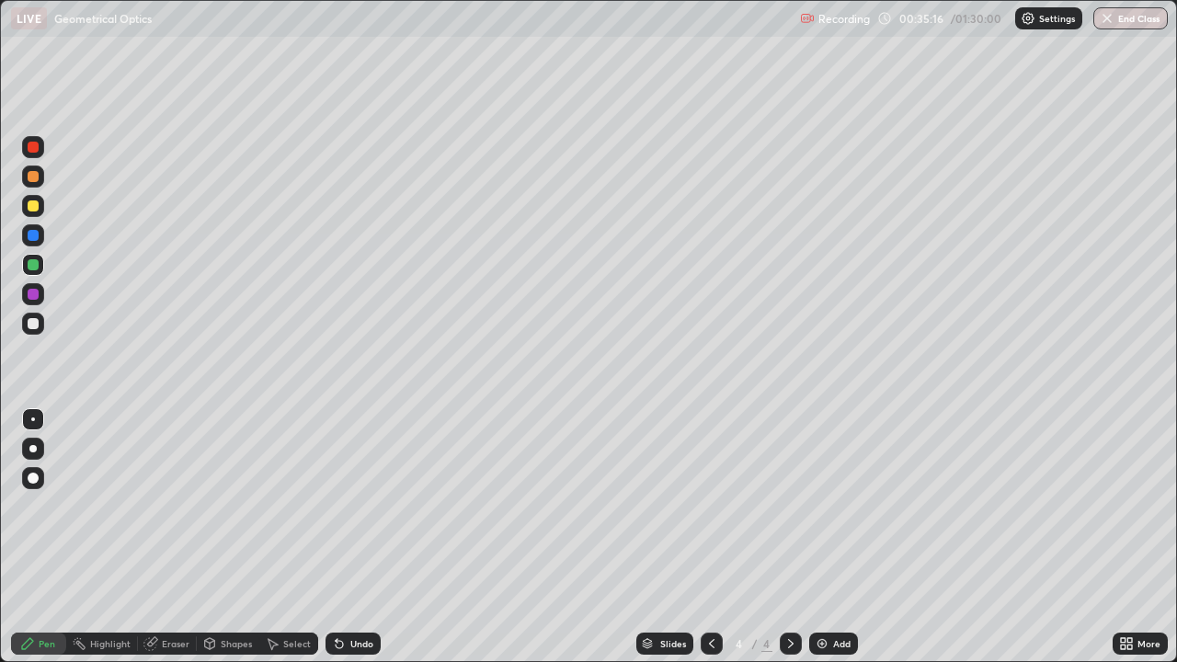
click at [31, 324] on div at bounding box center [33, 323] width 11 height 11
click at [351, 537] on div "Undo" at bounding box center [361, 643] width 23 height 9
click at [345, 537] on div "Undo" at bounding box center [352, 643] width 55 height 22
click at [347, 537] on div "Undo" at bounding box center [352, 643] width 55 height 22
click at [363, 537] on div "Undo" at bounding box center [352, 643] width 55 height 22
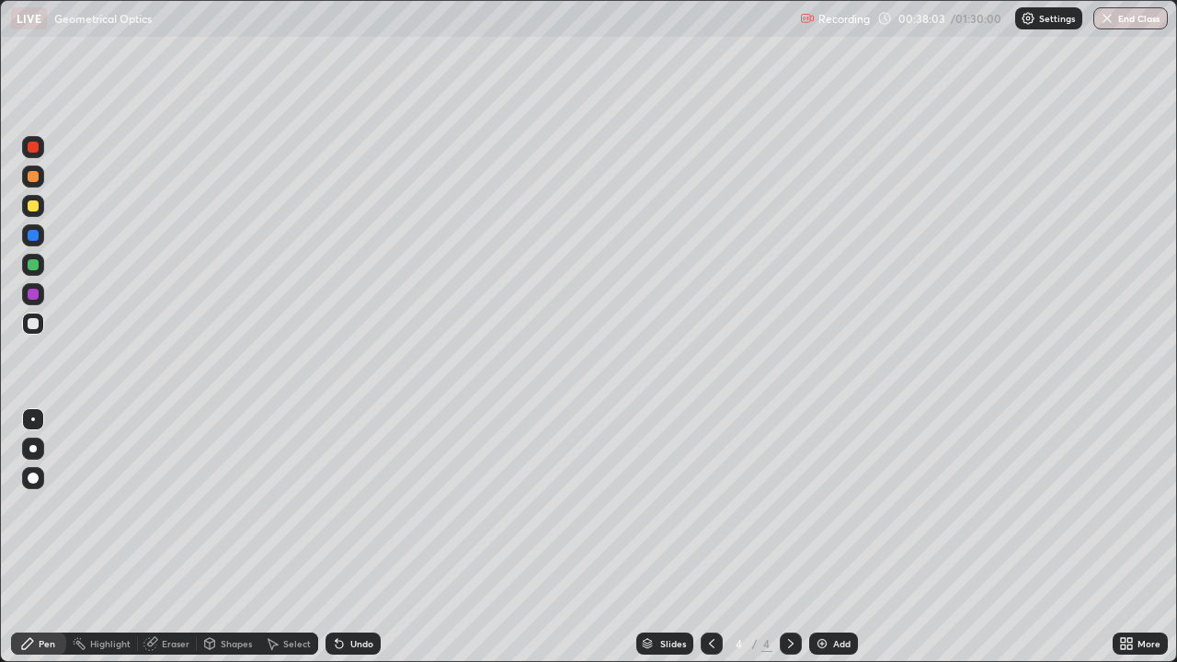
click at [167, 537] on div "Eraser" at bounding box center [167, 643] width 59 height 22
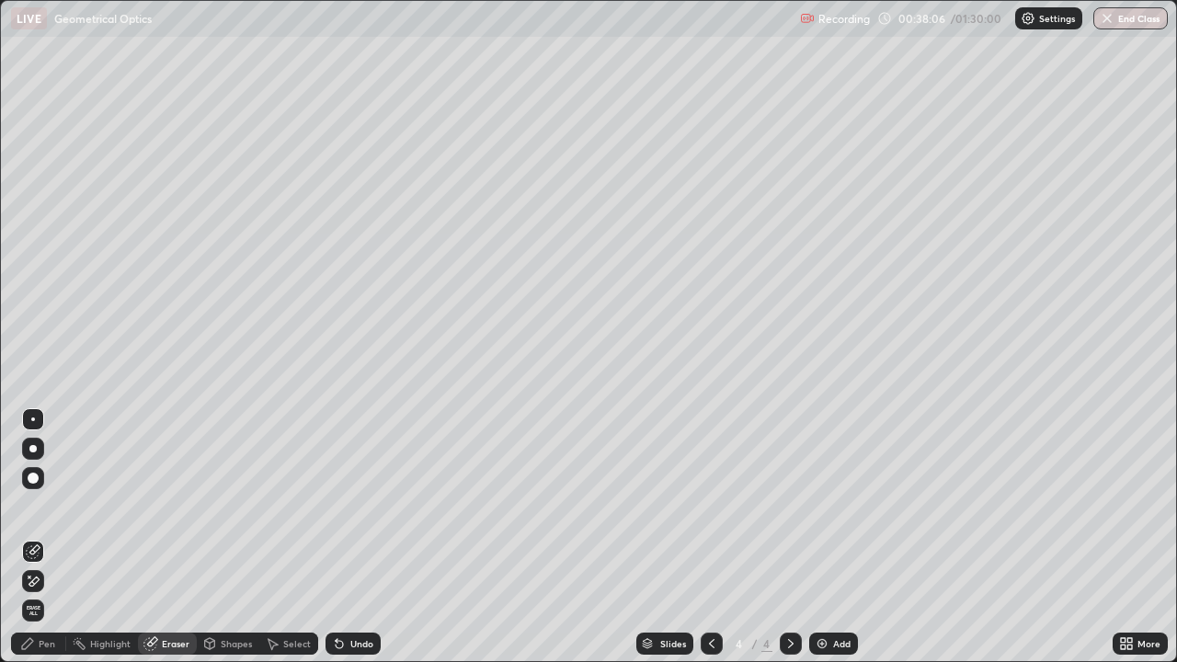
click at [51, 537] on div "Pen" at bounding box center [38, 643] width 55 height 22
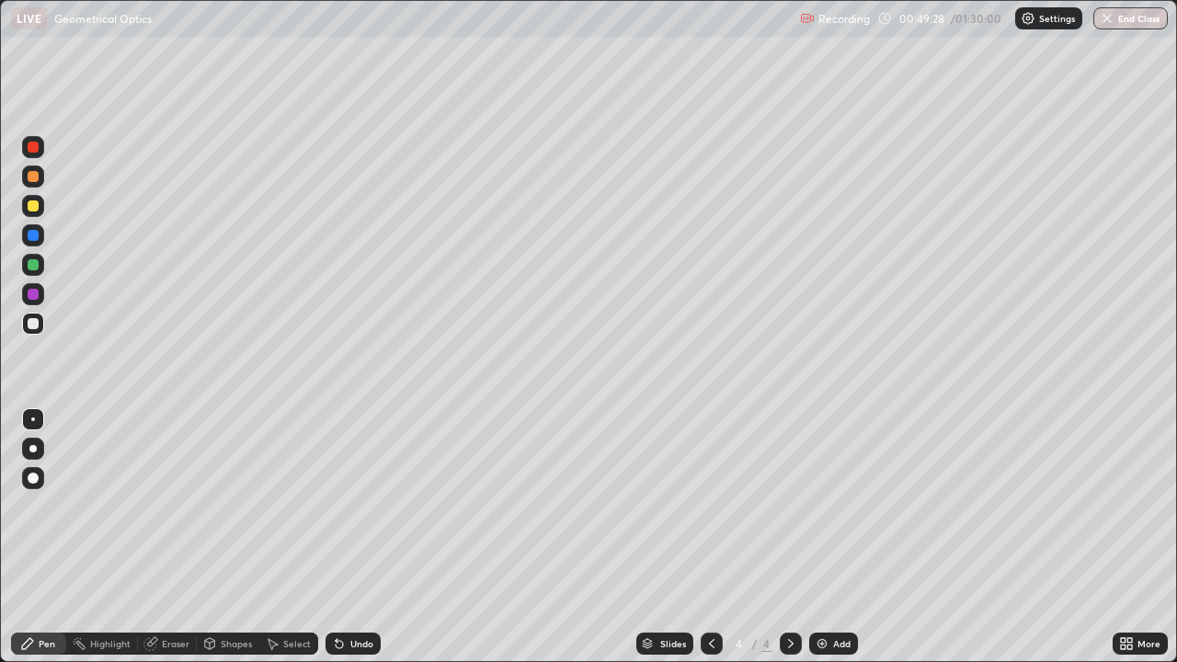
click at [820, 537] on img at bounding box center [821, 643] width 15 height 15
click at [28, 209] on div at bounding box center [33, 205] width 11 height 11
click at [160, 537] on div "Eraser" at bounding box center [167, 643] width 59 height 22
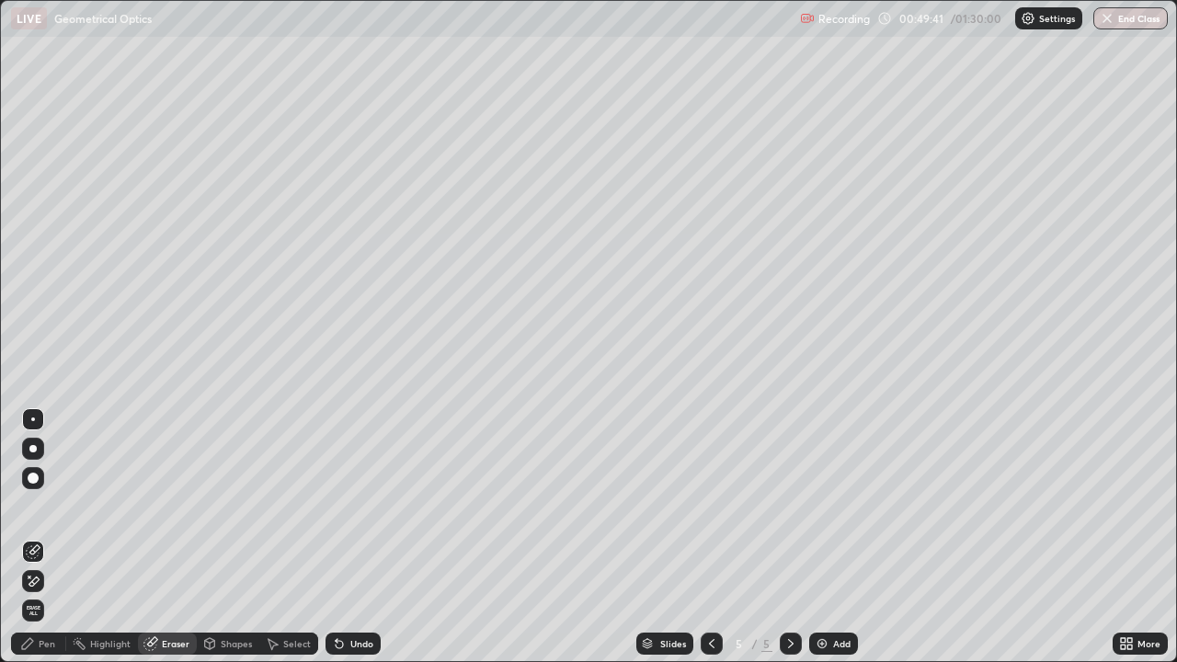
click at [48, 537] on div "Pen" at bounding box center [47, 643] width 17 height 9
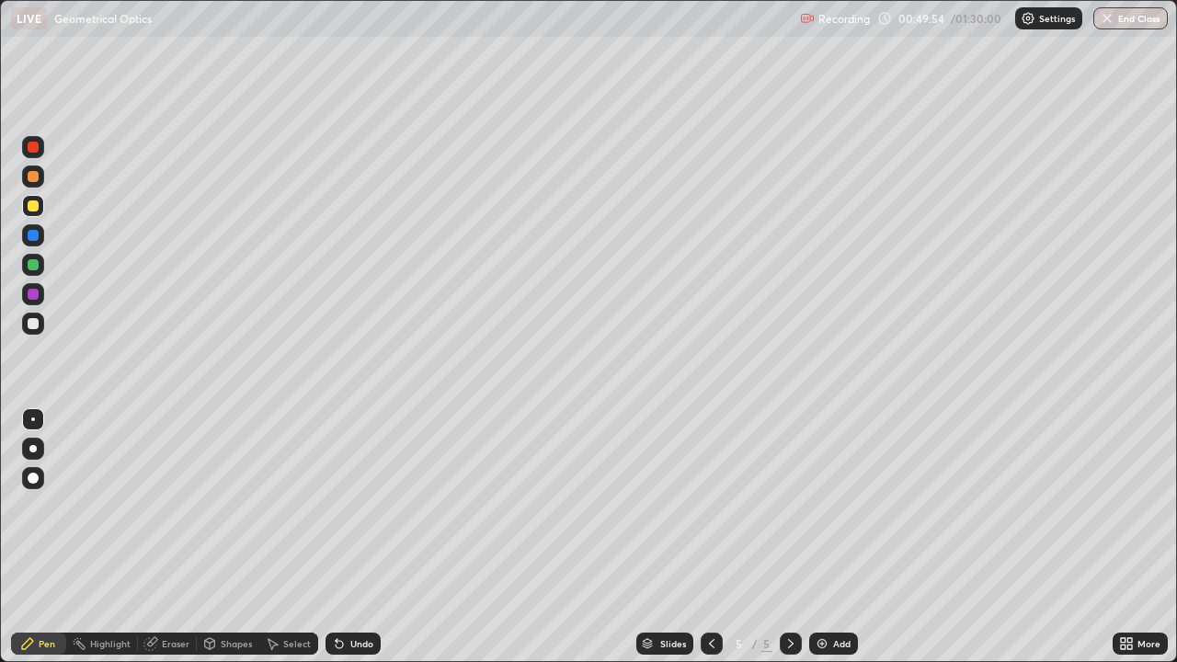
click at [34, 323] on div at bounding box center [33, 323] width 11 height 11
click at [210, 537] on icon at bounding box center [210, 645] width 0 height 6
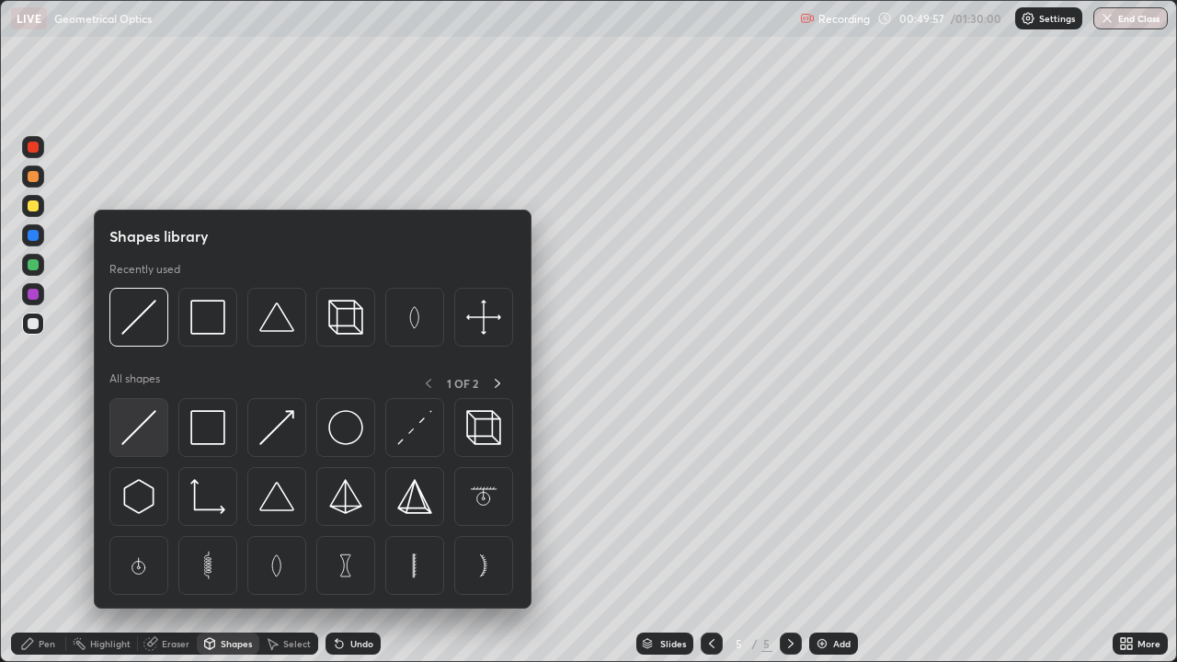
click at [139, 433] on img at bounding box center [138, 427] width 35 height 35
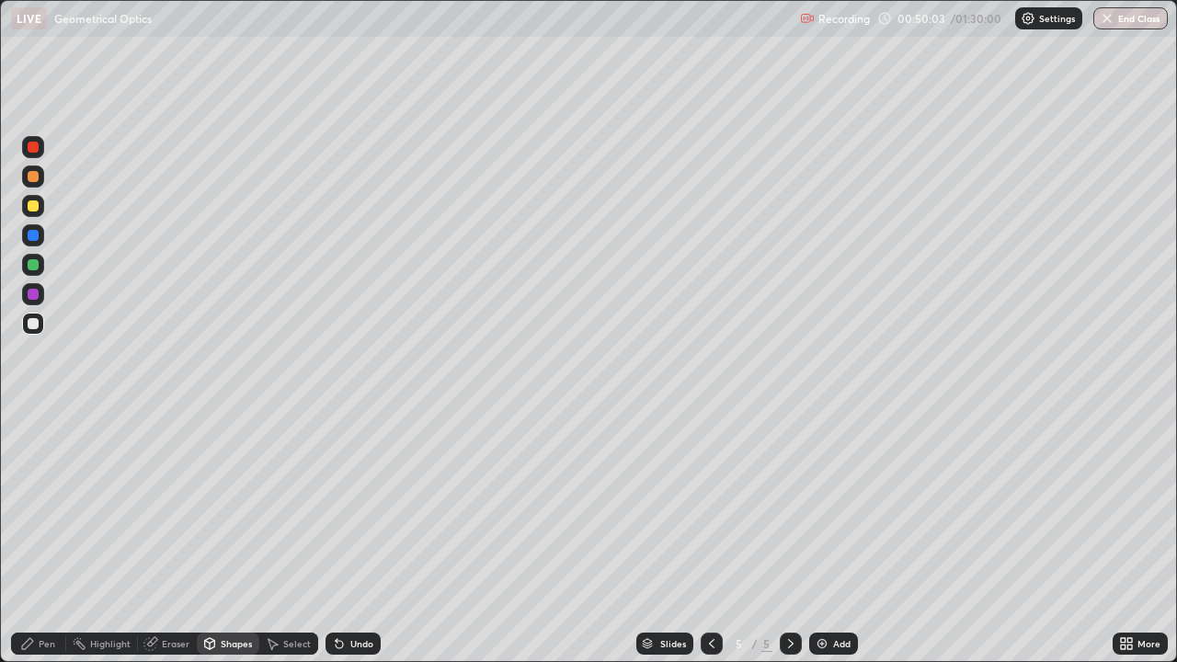
click at [224, 537] on div "Shapes" at bounding box center [236, 643] width 31 height 9
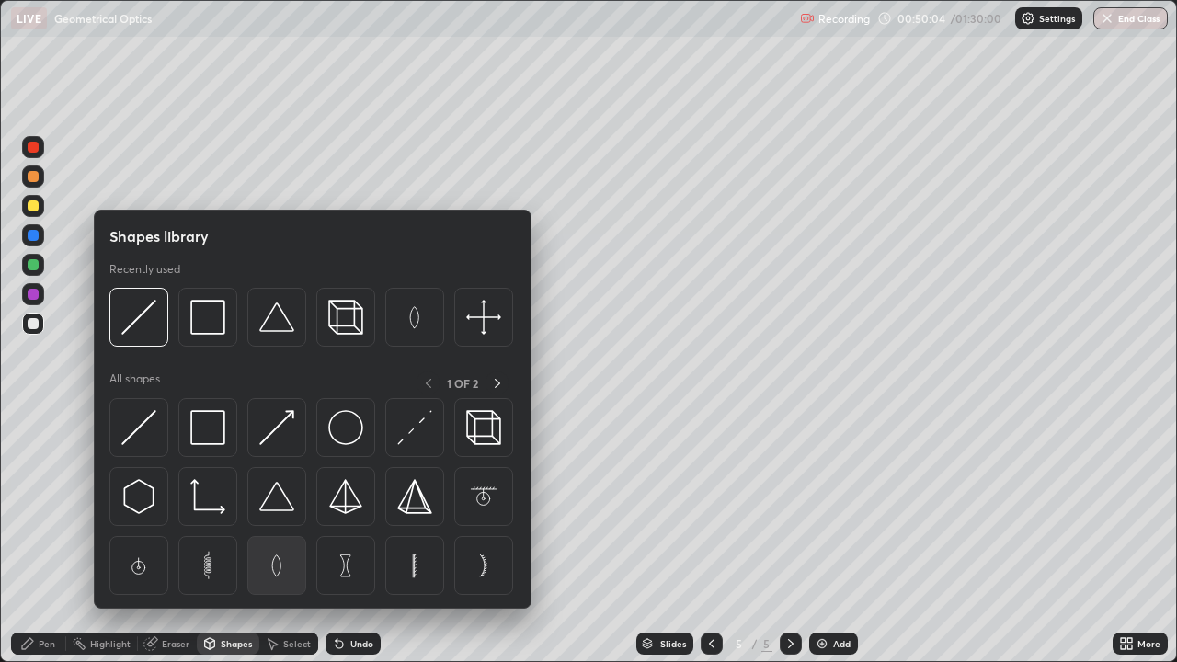
click at [276, 537] on img at bounding box center [276, 565] width 35 height 35
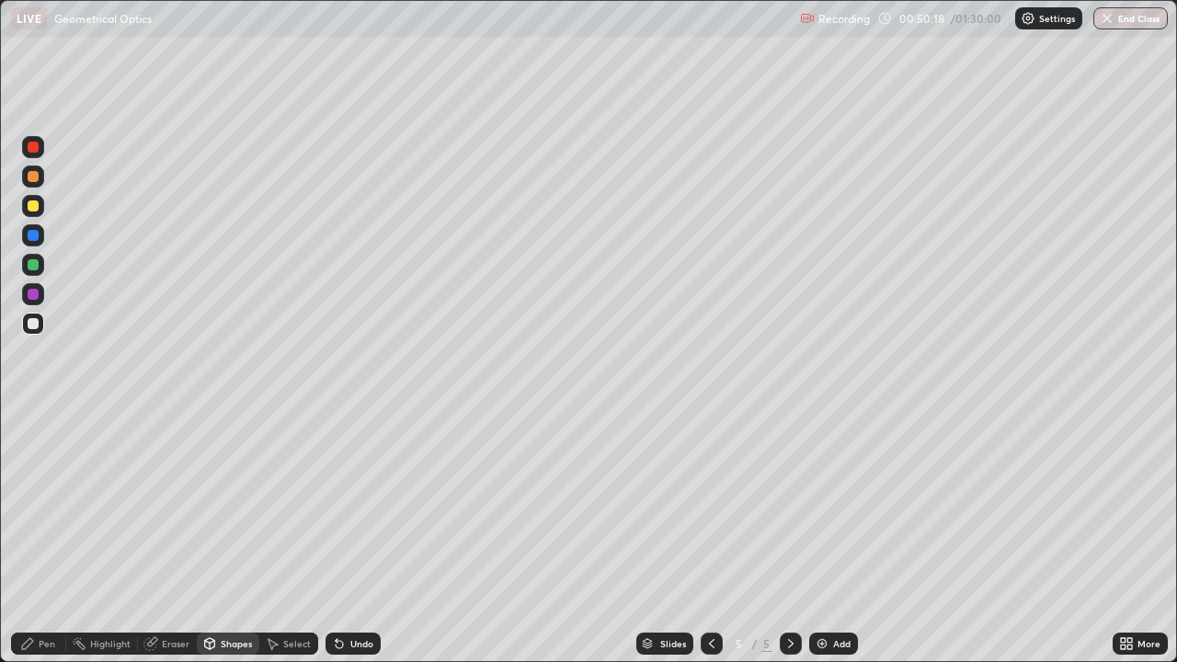
click at [49, 537] on div "Pen" at bounding box center [38, 643] width 55 height 22
click at [35, 269] on div at bounding box center [33, 264] width 11 height 11
click at [33, 237] on div at bounding box center [33, 235] width 11 height 11
click at [353, 537] on div "Undo" at bounding box center [361, 643] width 23 height 9
click at [230, 537] on div "Shapes" at bounding box center [236, 643] width 31 height 9
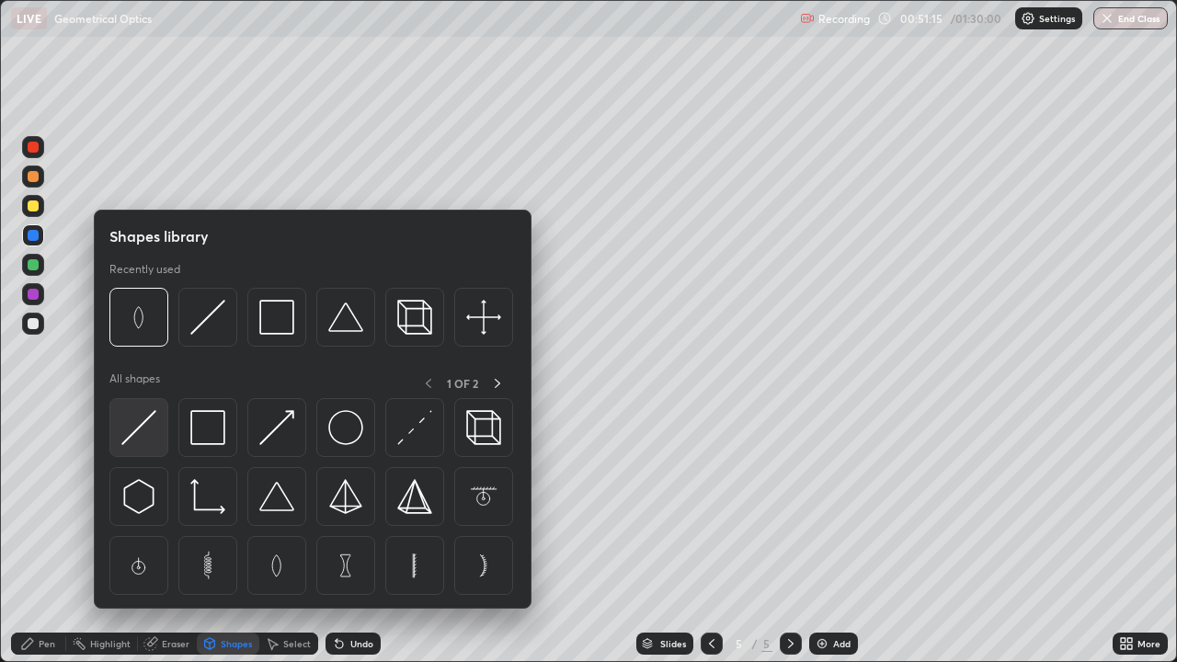
click at [143, 432] on img at bounding box center [138, 427] width 35 height 35
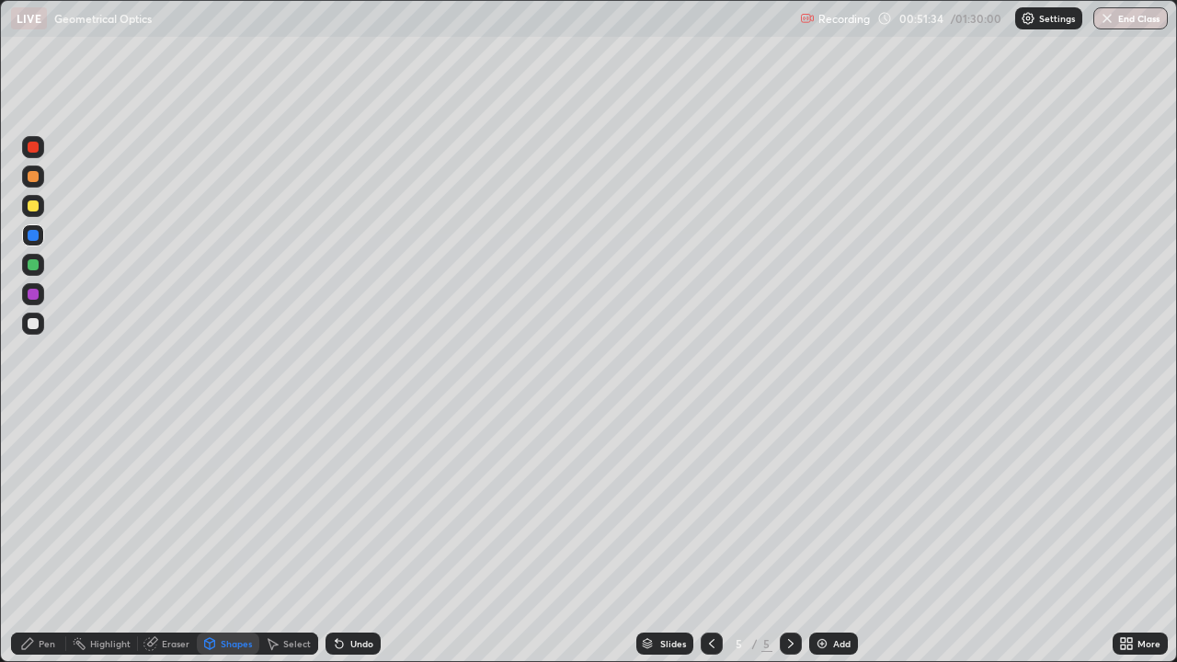
click at [31, 326] on div at bounding box center [33, 323] width 11 height 11
click at [34, 265] on div at bounding box center [33, 264] width 11 height 11
click at [52, 537] on div "Pen" at bounding box center [47, 643] width 17 height 9
click at [35, 295] on div at bounding box center [33, 294] width 11 height 11
click at [233, 537] on div "Shapes" at bounding box center [236, 643] width 31 height 9
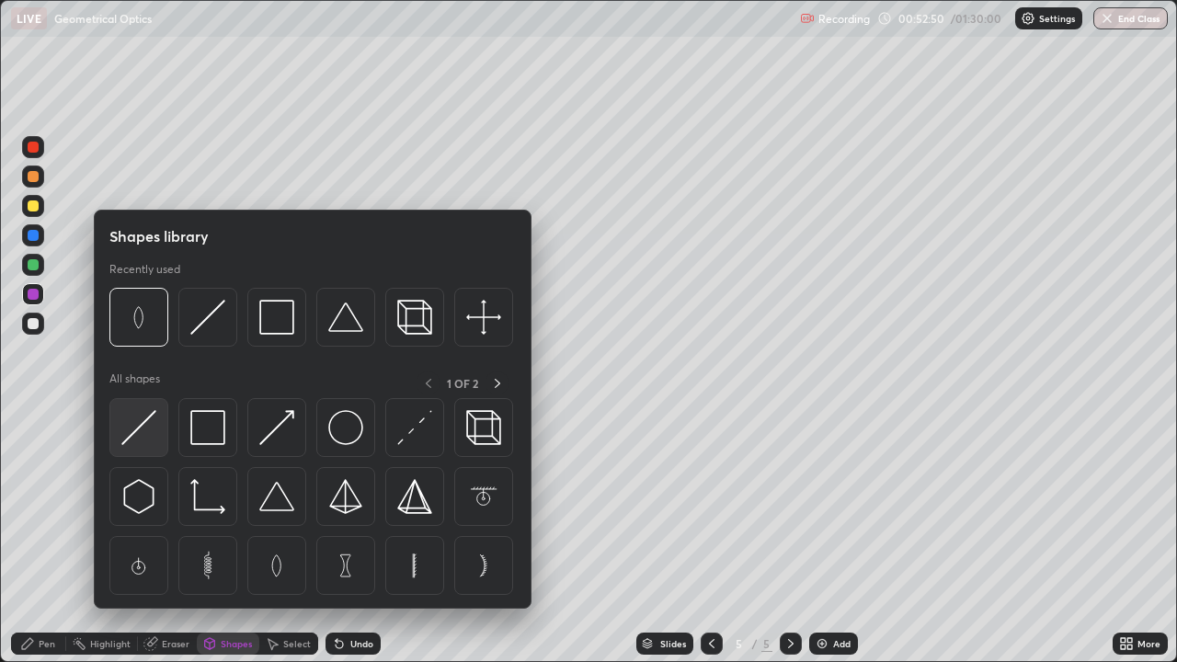
click at [147, 437] on img at bounding box center [138, 427] width 35 height 35
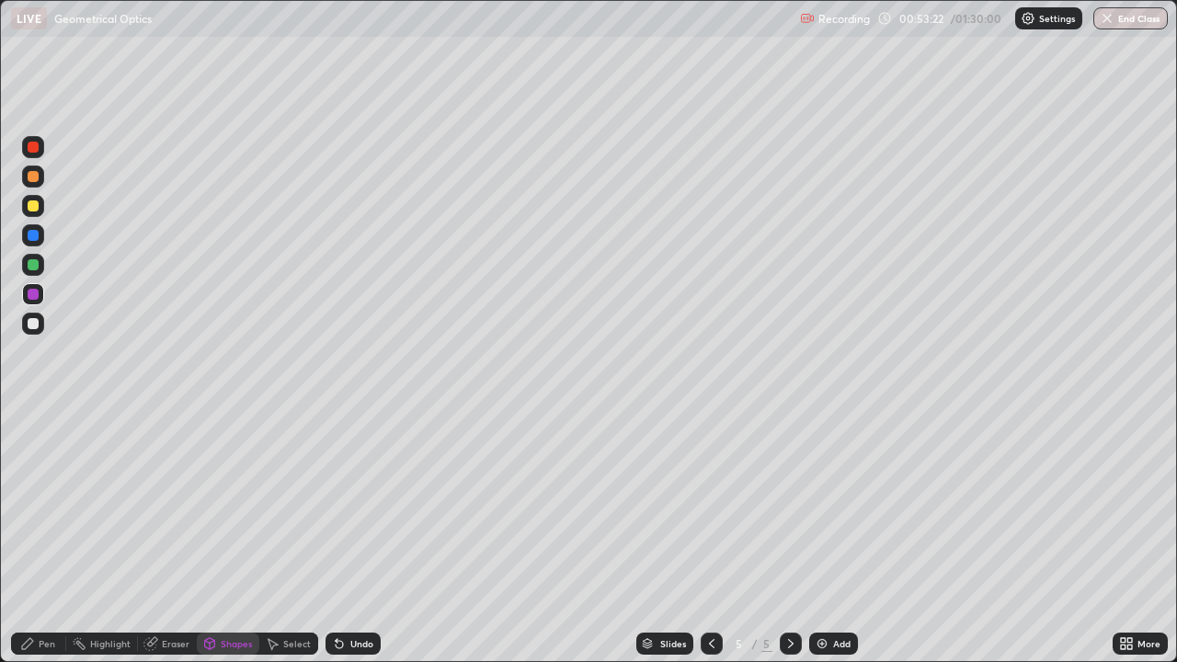
click at [33, 237] on div at bounding box center [33, 235] width 11 height 11
click at [45, 537] on div "Pen" at bounding box center [38, 643] width 55 height 22
click at [34, 296] on div at bounding box center [33, 294] width 11 height 11
click at [35, 268] on div at bounding box center [33, 264] width 11 height 11
click at [34, 209] on div at bounding box center [33, 205] width 11 height 11
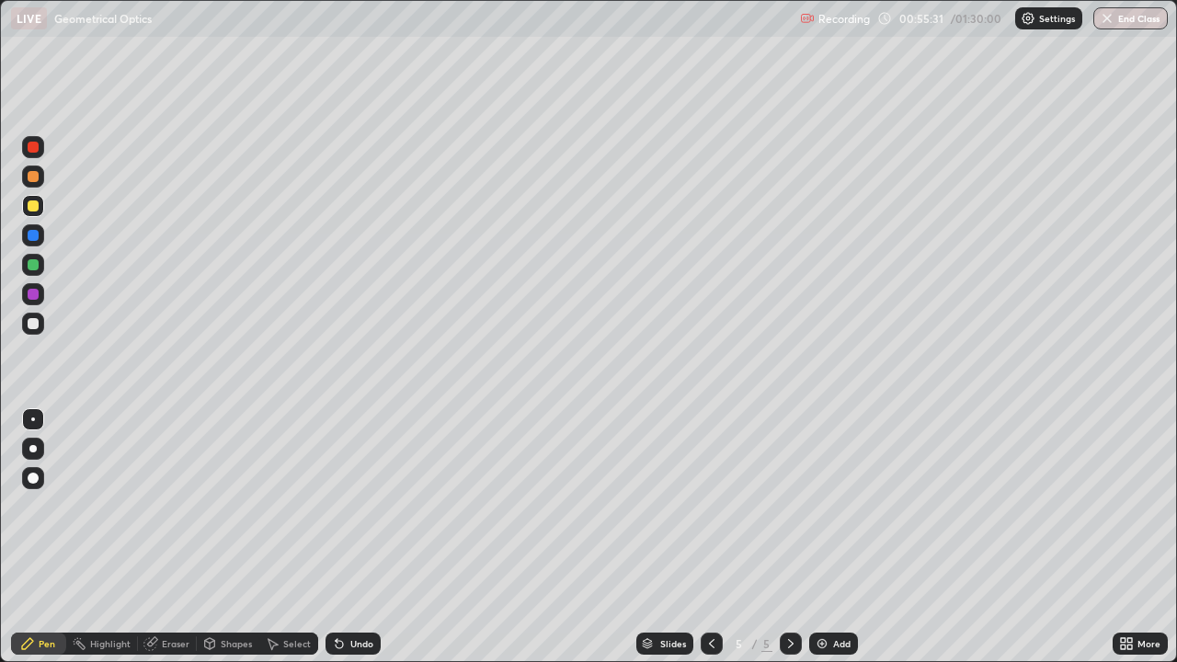
click at [353, 537] on div "Undo" at bounding box center [352, 643] width 55 height 22
click at [346, 537] on div "Undo" at bounding box center [352, 643] width 55 height 22
click at [708, 537] on icon at bounding box center [711, 643] width 15 height 15
click at [789, 537] on icon at bounding box center [790, 643] width 15 height 15
click at [35, 268] on div at bounding box center [33, 264] width 11 height 11
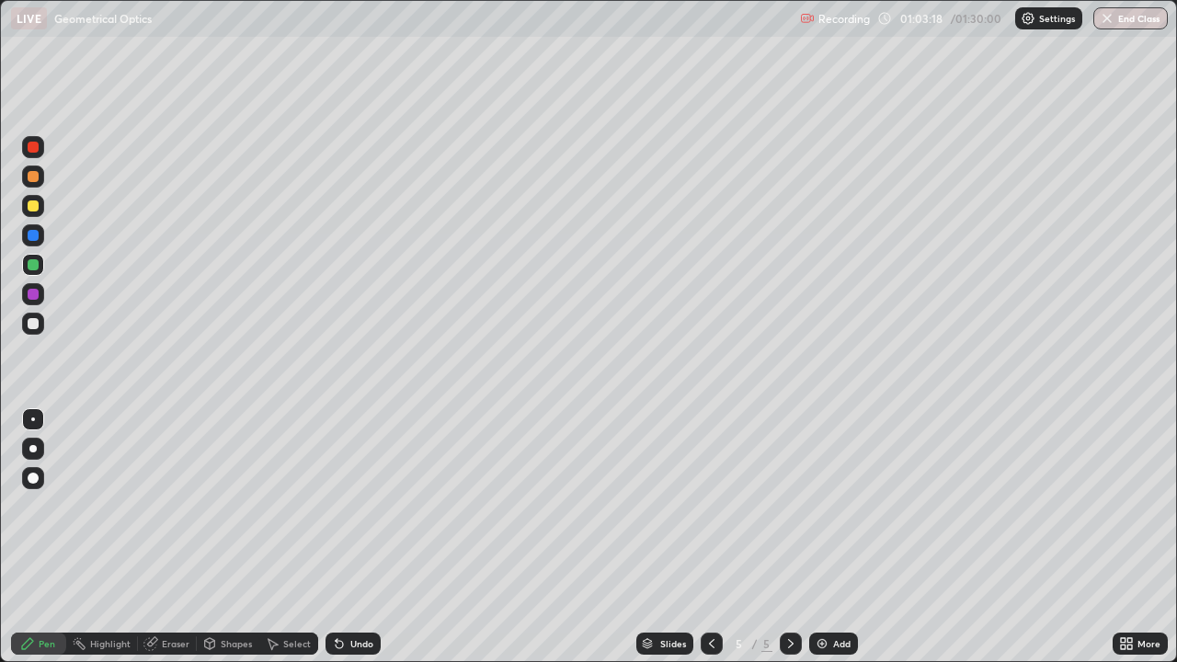
click at [337, 537] on icon at bounding box center [338, 644] width 7 height 7
click at [36, 293] on div at bounding box center [33, 294] width 11 height 11
click at [39, 212] on div at bounding box center [33, 206] width 22 height 22
click at [1122, 537] on icon at bounding box center [1122, 646] width 5 height 5
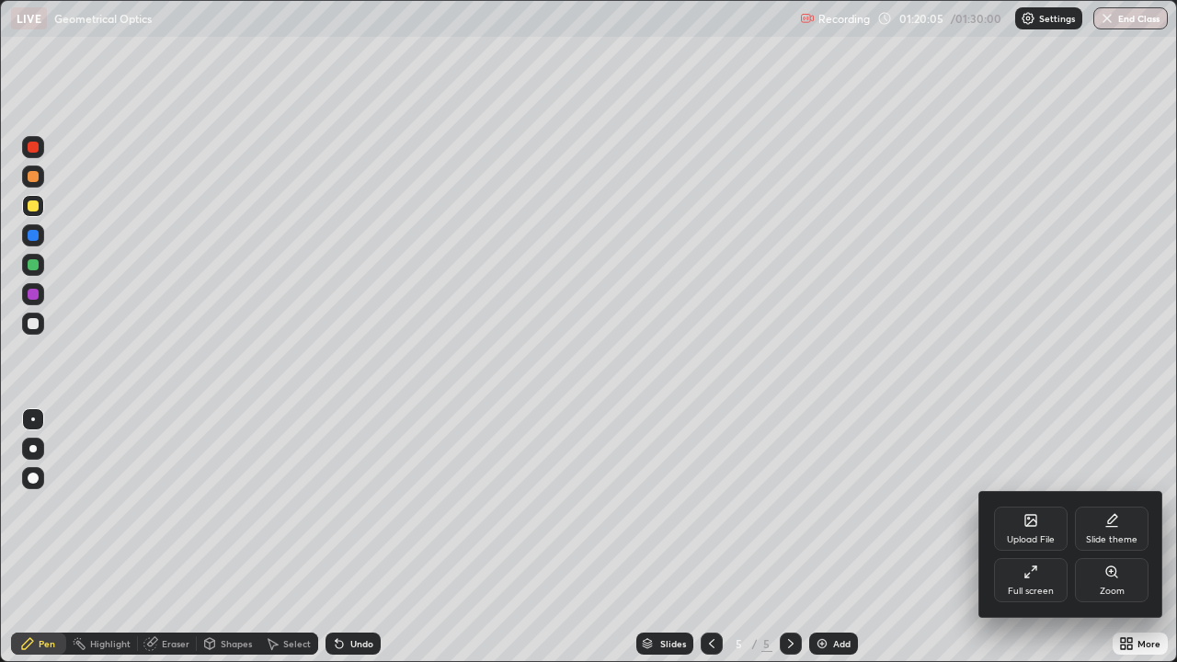
click at [1012, 537] on div "Full screen" at bounding box center [1031, 580] width 74 height 44
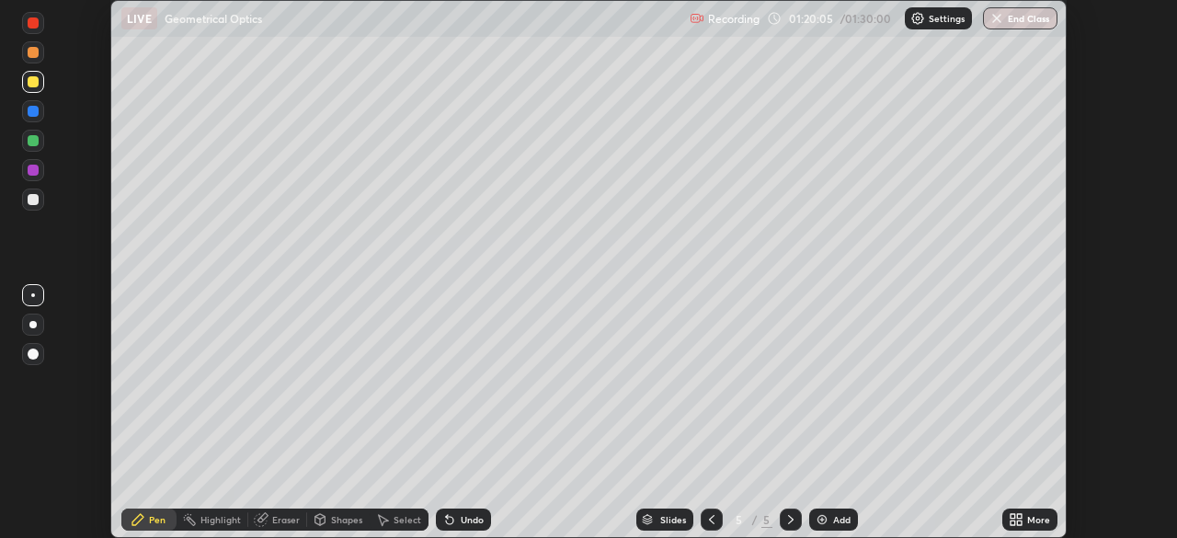
scroll to position [91379, 90740]
click at [1037, 17] on button "End Class" at bounding box center [1020, 18] width 74 height 22
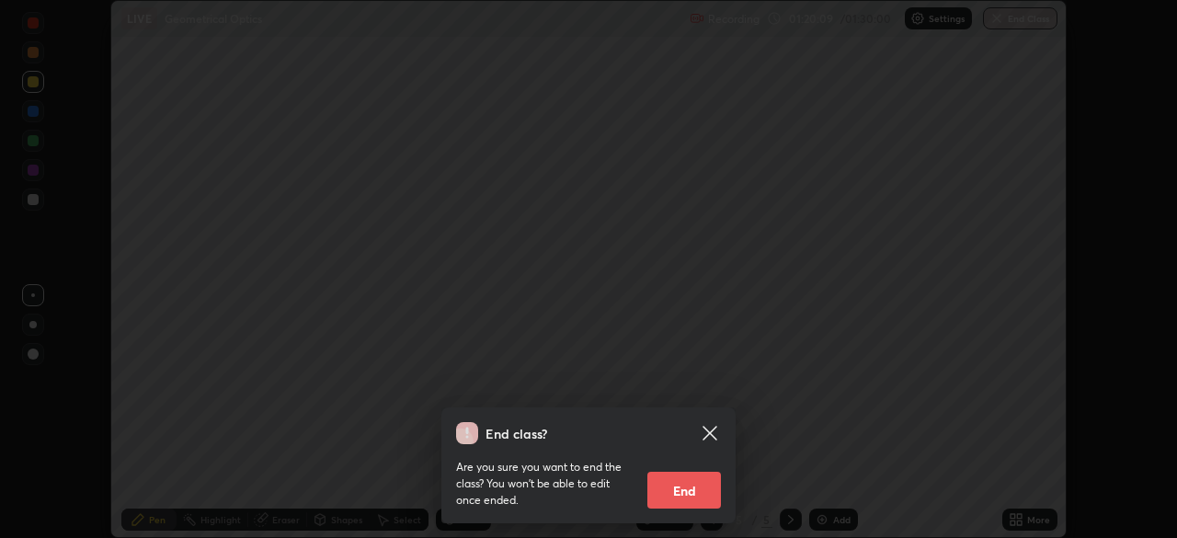
click at [685, 494] on button "End" at bounding box center [684, 490] width 74 height 37
